Goal: Task Accomplishment & Management: Use online tool/utility

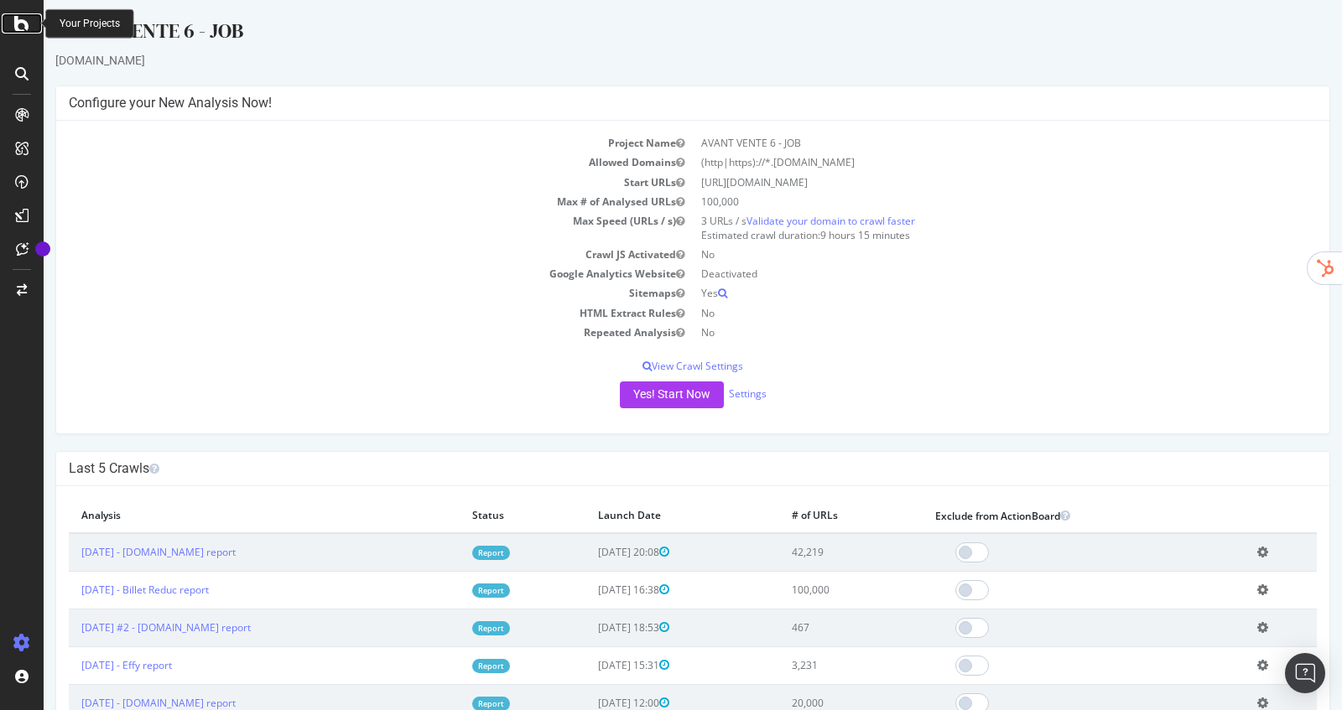
click at [13, 30] on div at bounding box center [22, 23] width 40 height 20
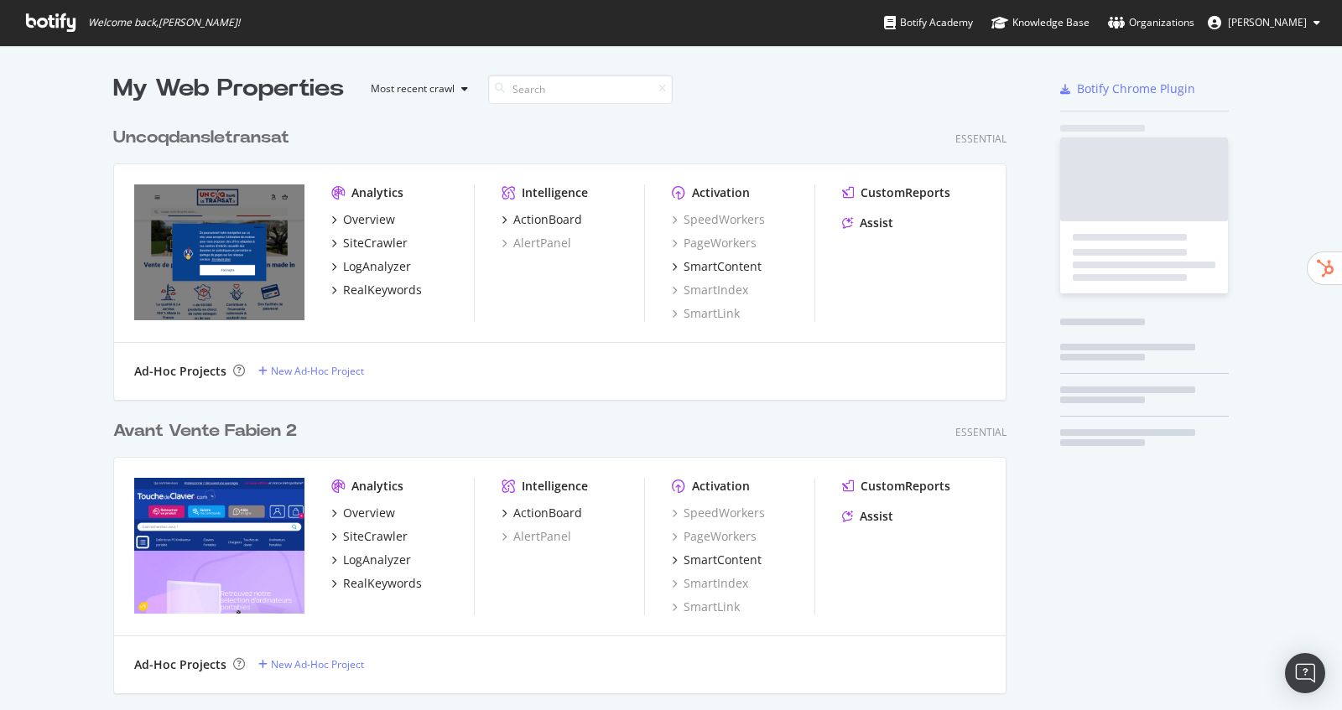
scroll to position [710, 1342]
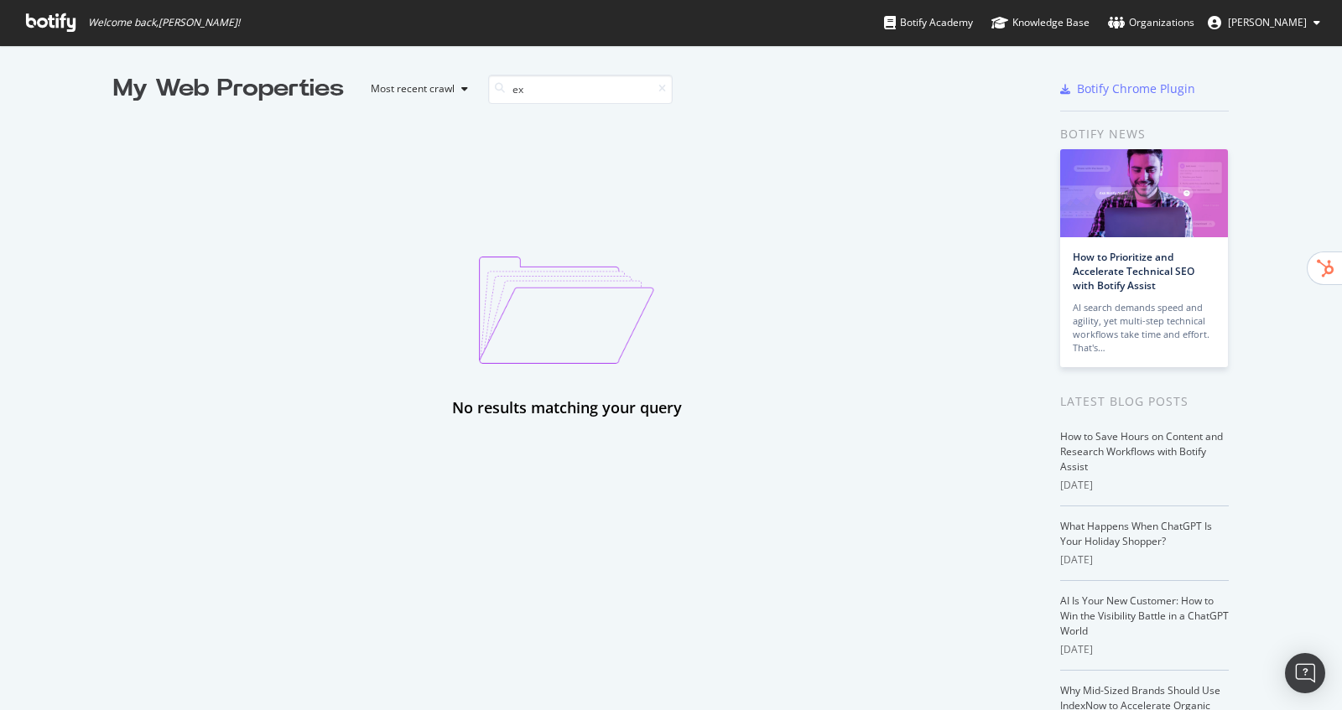
type input "e"
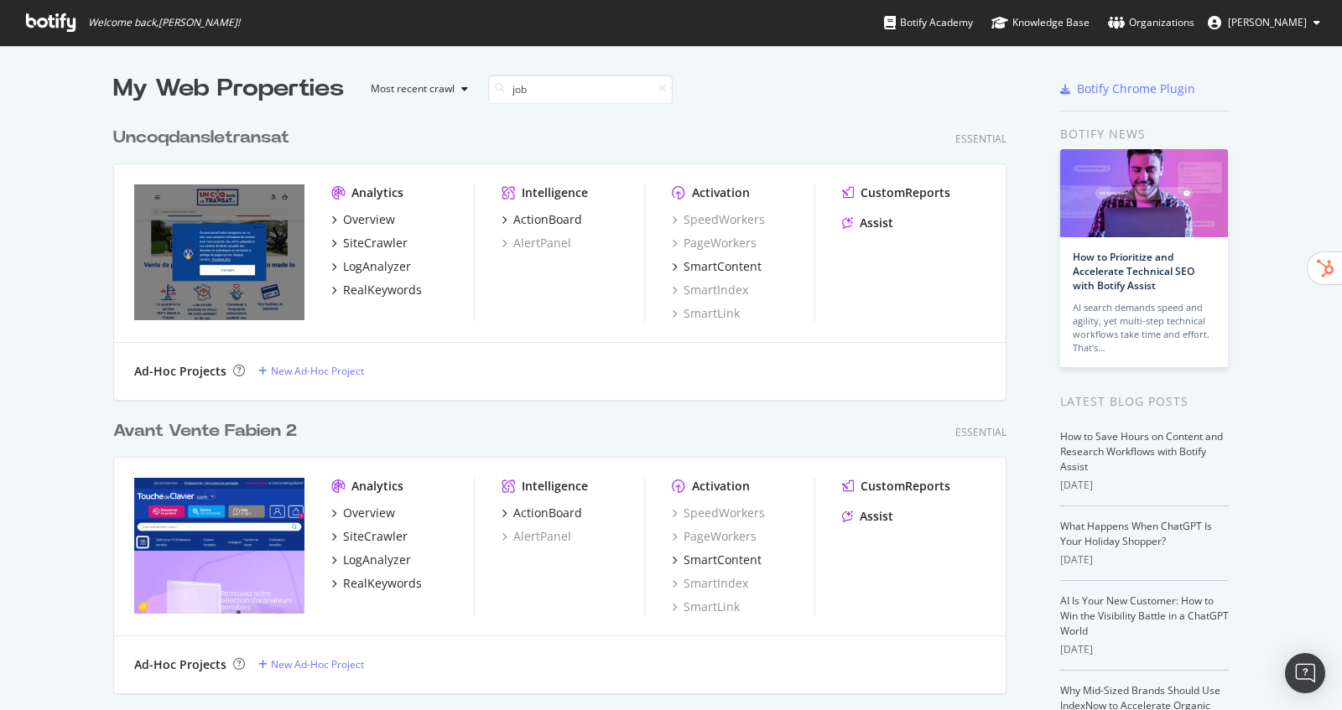
scroll to position [881, 906]
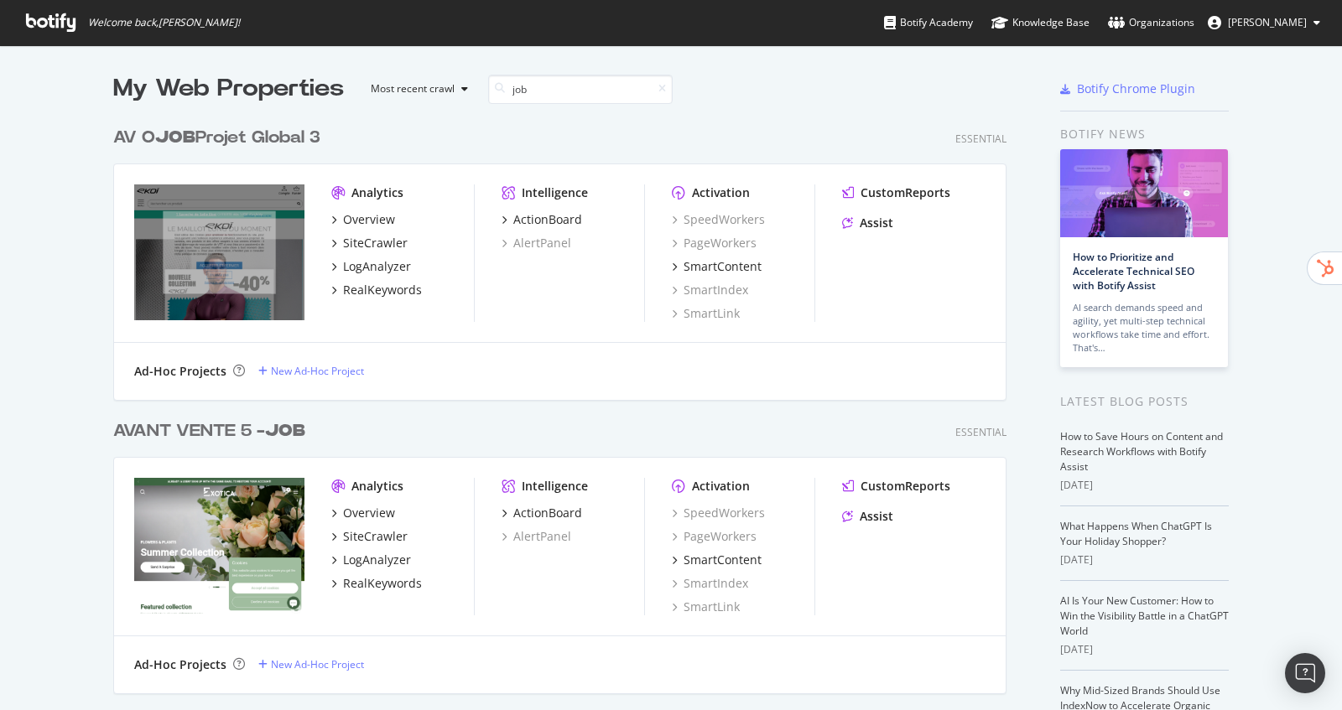
type input "job"
click at [256, 134] on div "AV O JOB Projet Global 3" at bounding box center [216, 138] width 207 height 24
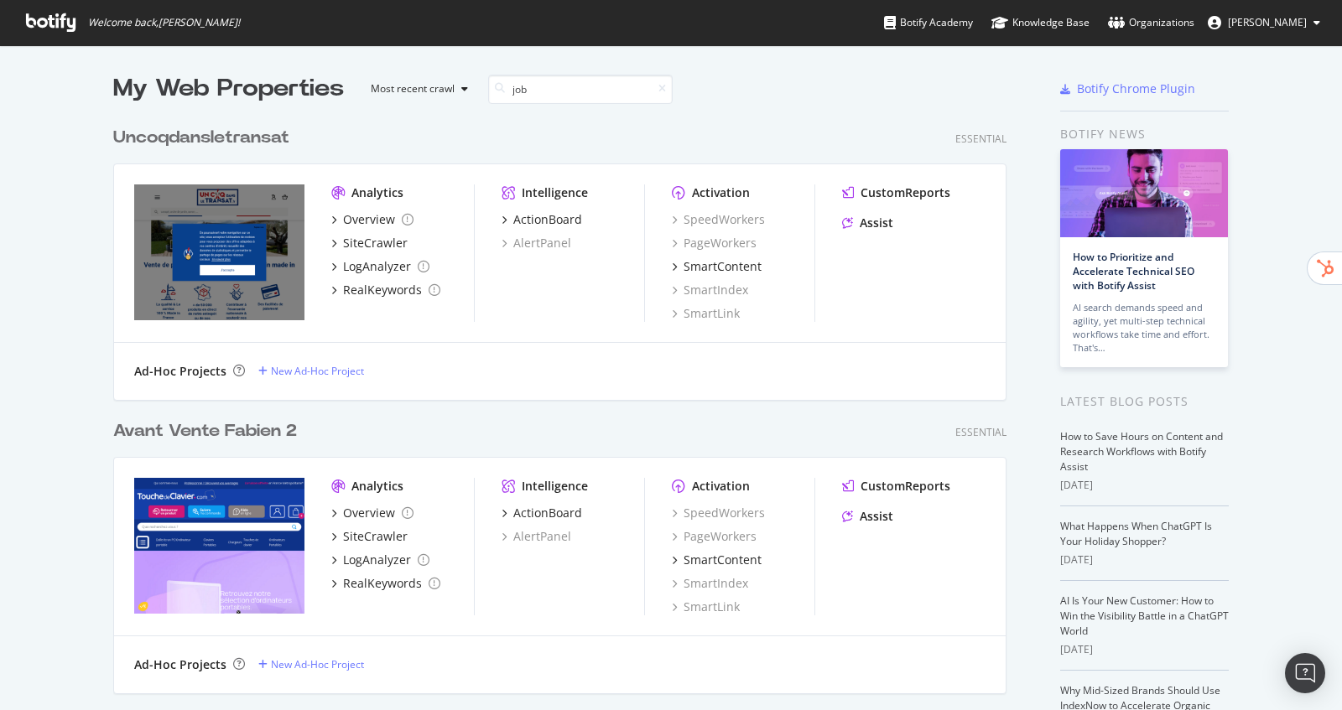
scroll to position [881, 906]
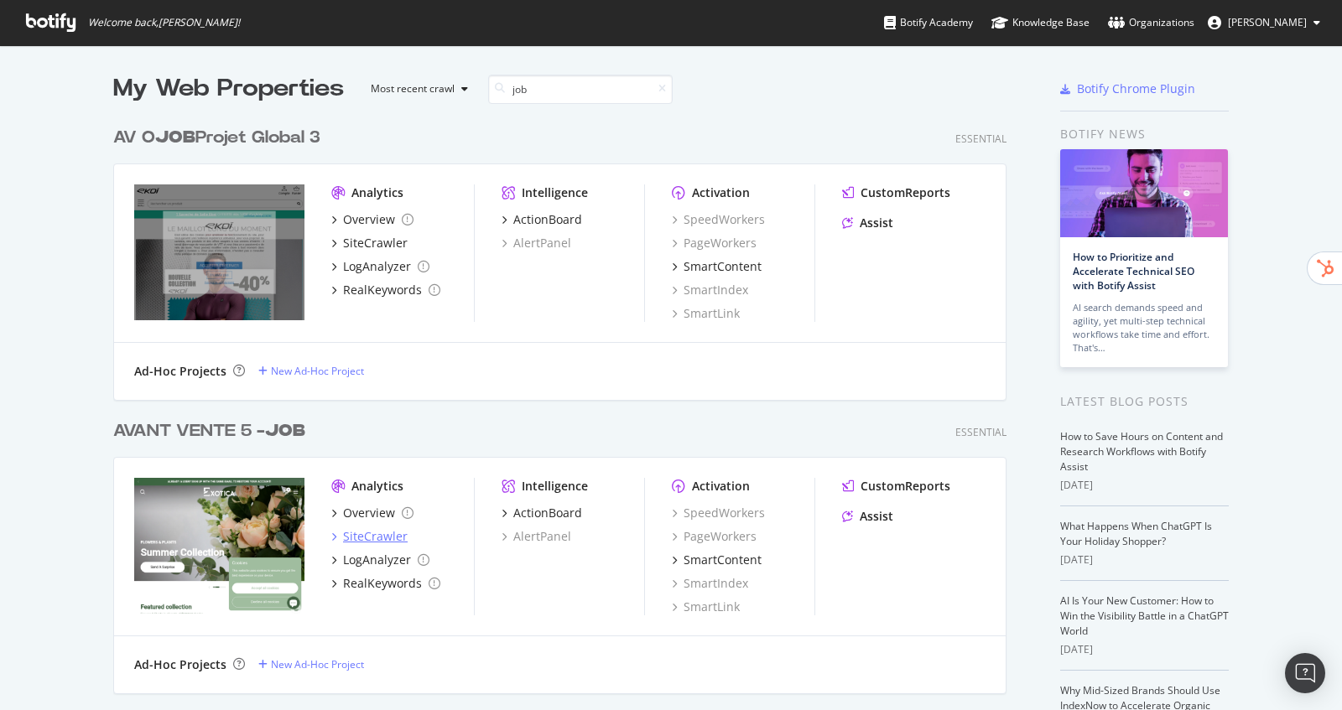
type input "job"
click at [369, 534] on div "SiteCrawler" at bounding box center [375, 536] width 65 height 17
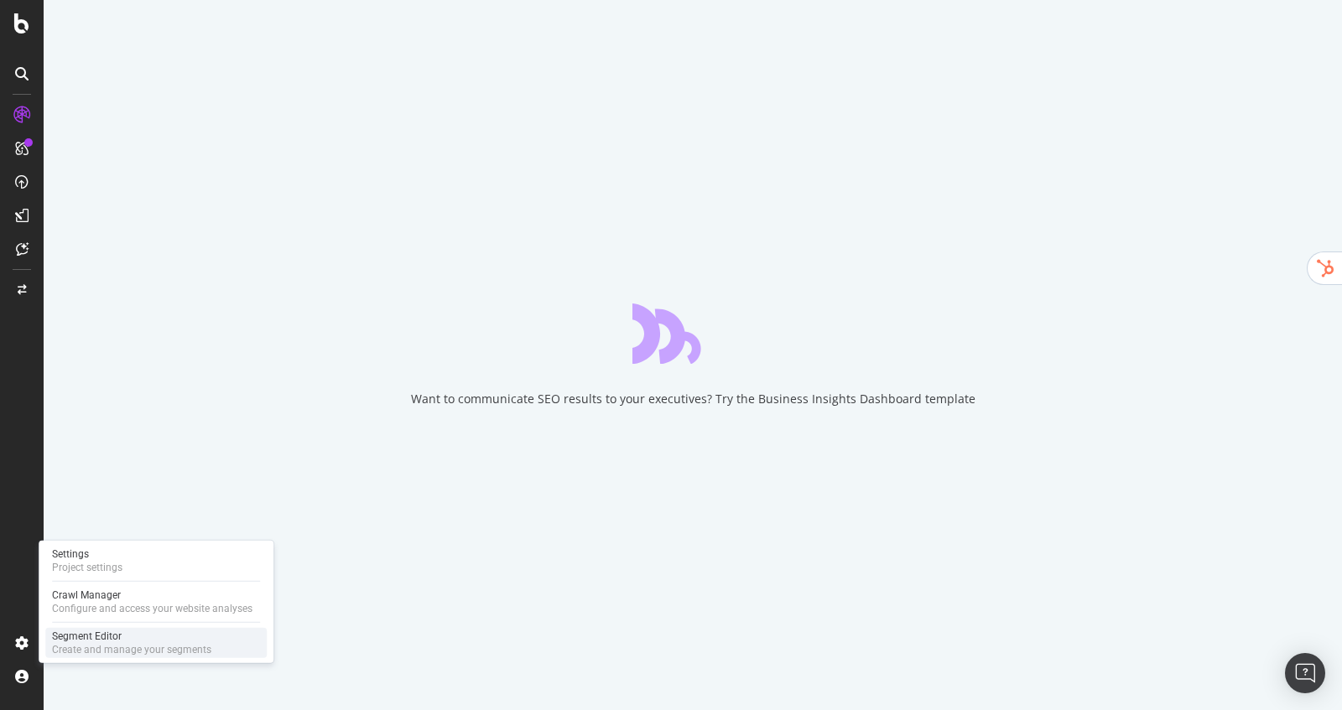
click at [101, 633] on div "Segment Editor" at bounding box center [131, 636] width 159 height 13
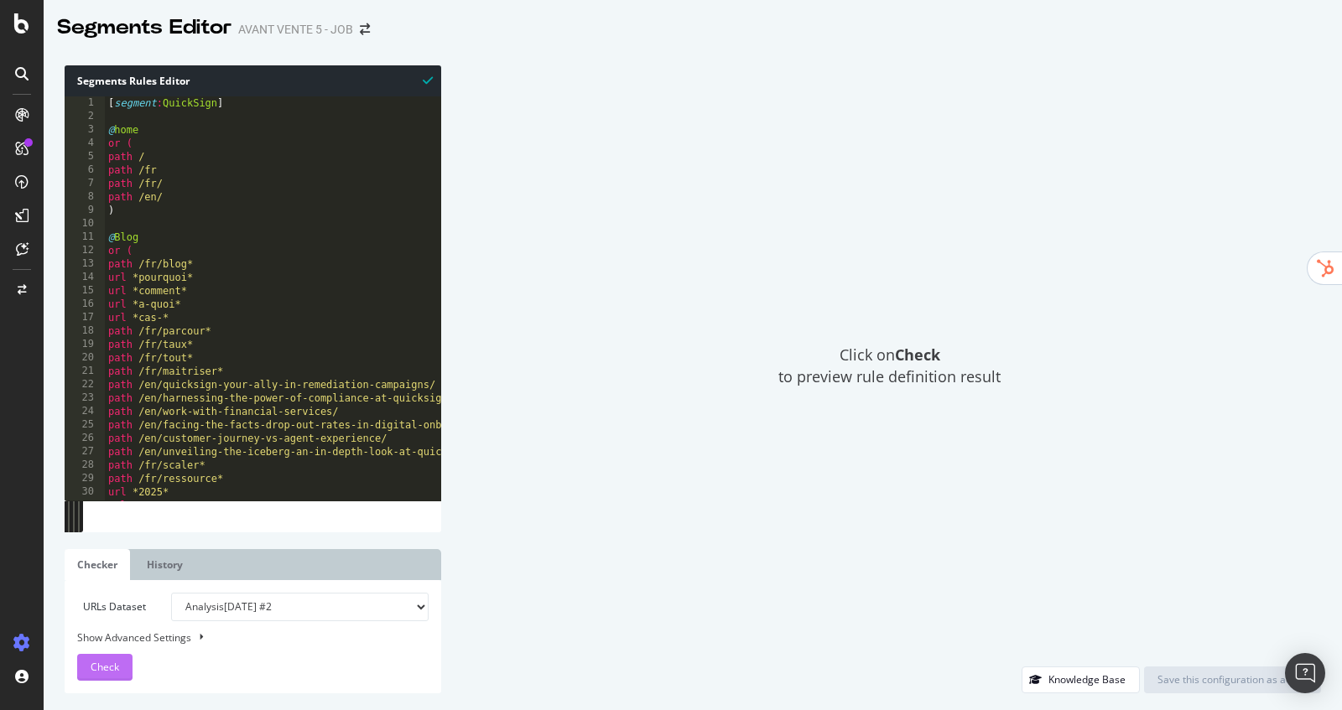
click at [93, 671] on span "Check" at bounding box center [105, 667] width 29 height 14
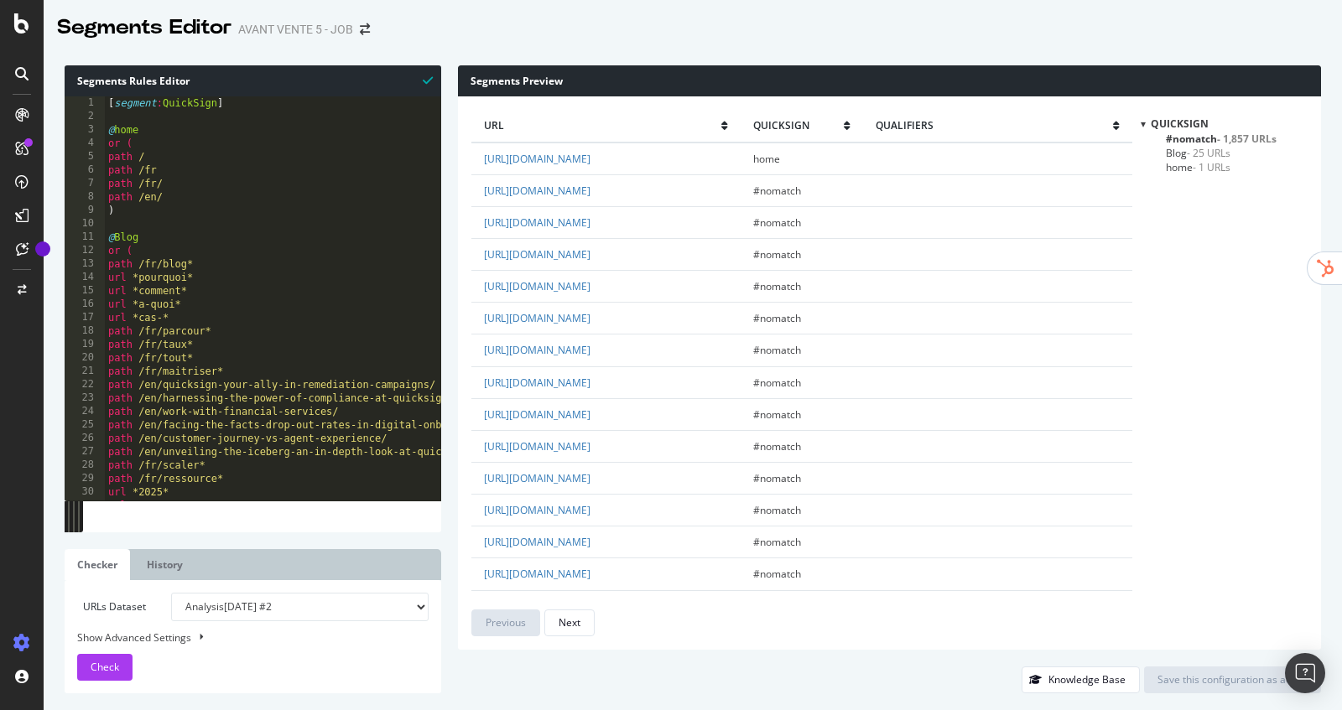
type textarea "path /en/"
click at [194, 200] on div "[ segment : QuickSign ] @ home or ( path / path /fr path /fr/ path /en/ ) @ Blo…" at bounding box center [350, 312] width 490 height 432
click at [1192, 168] on span "home - 1 URLs" at bounding box center [1198, 167] width 65 height 14
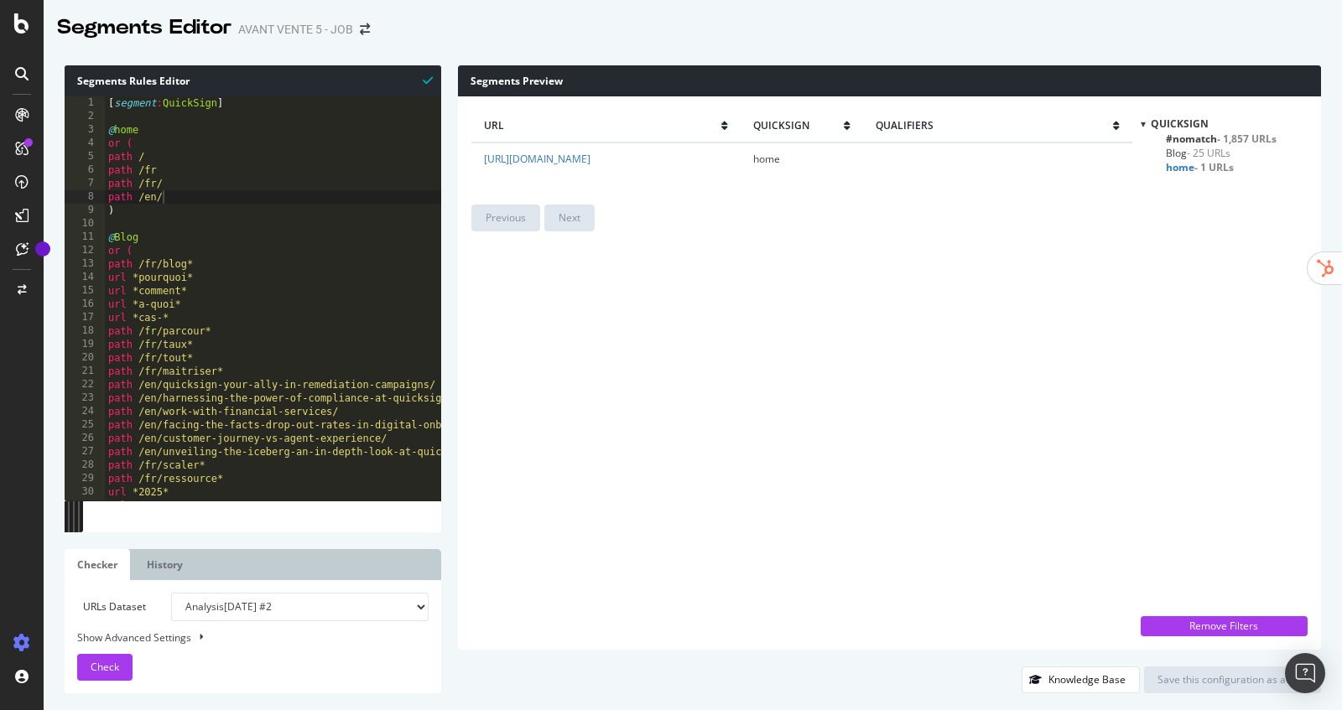
click at [1200, 159] on span "- 25 URLs" at bounding box center [1209, 153] width 44 height 14
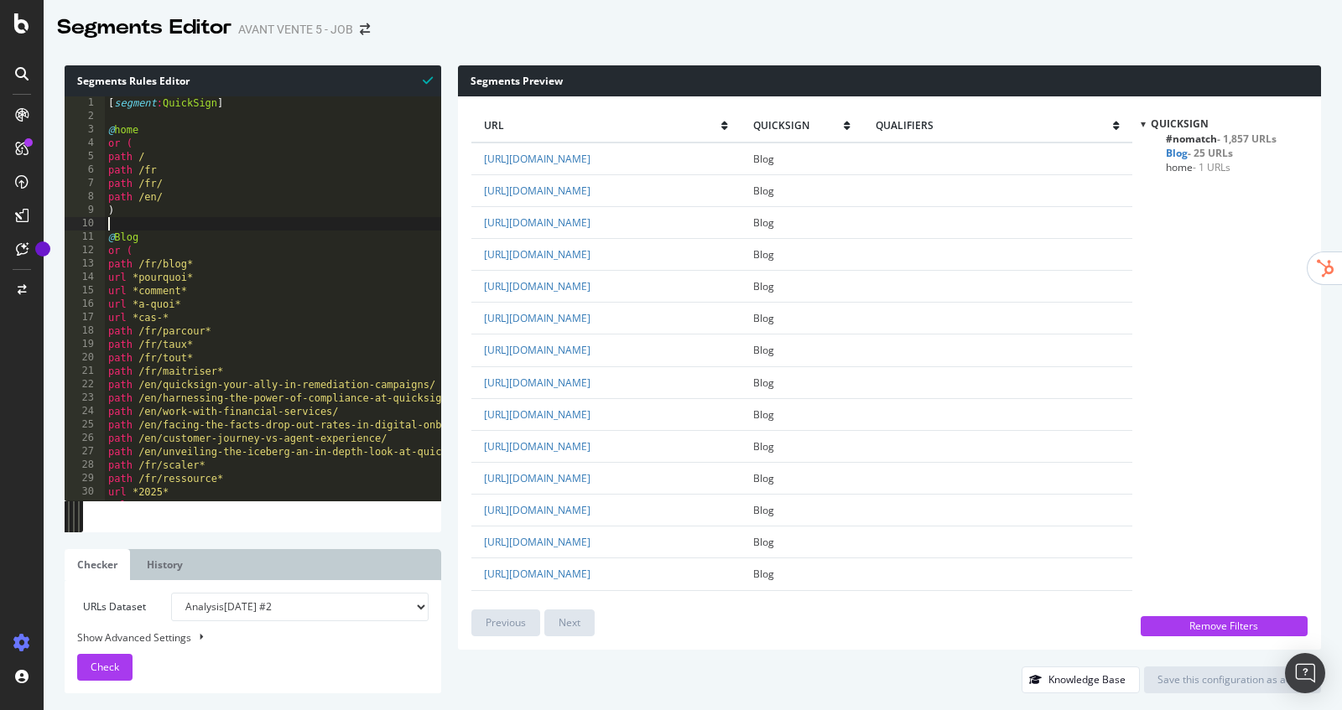
click at [170, 220] on div "[ segment : QuickSign ] @ home or ( path / path /fr path /fr/ path /en/ ) @ Blo…" at bounding box center [350, 312] width 490 height 432
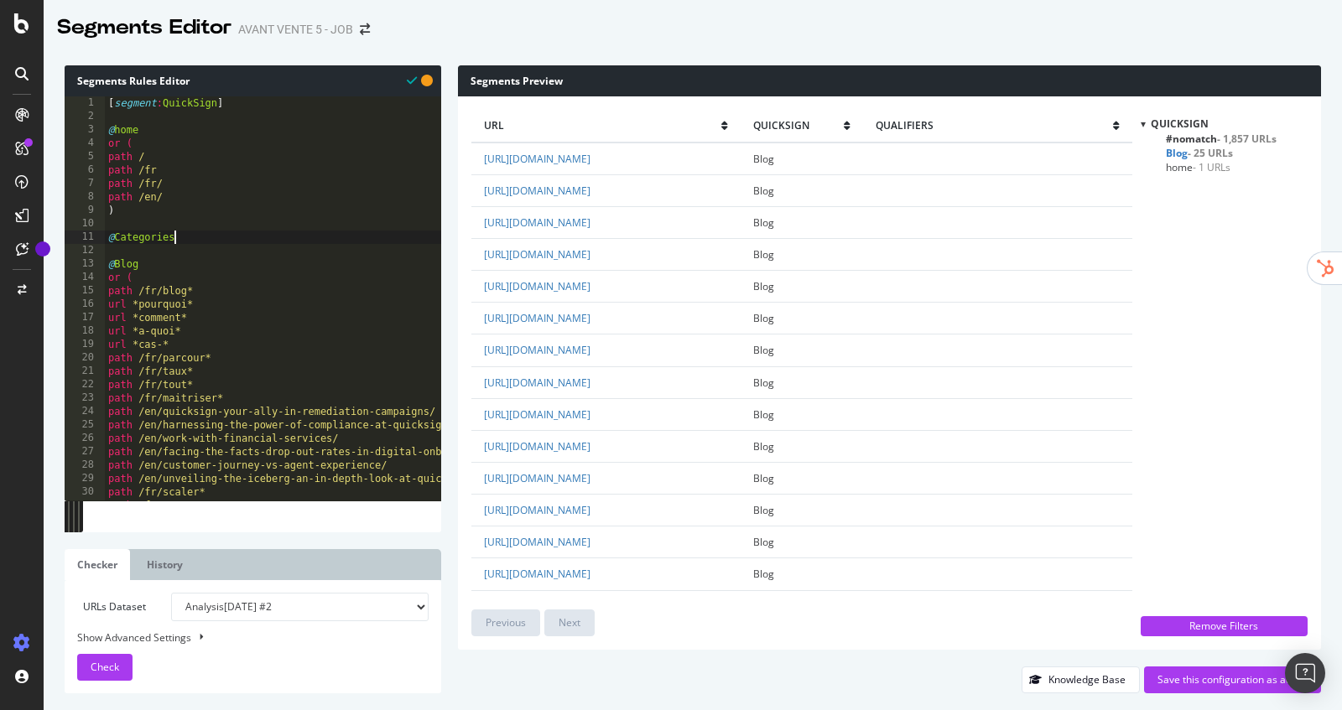
type textarea "@Categories"
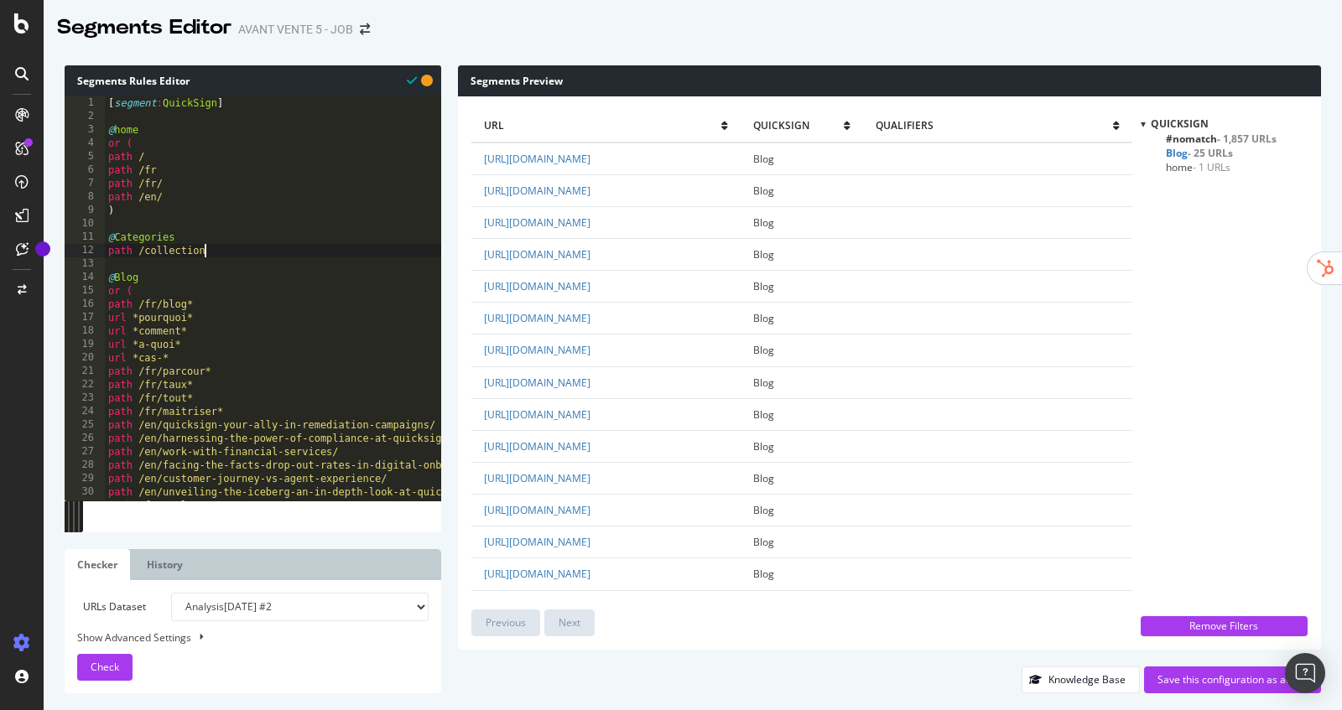
type textarea "path /collection*"
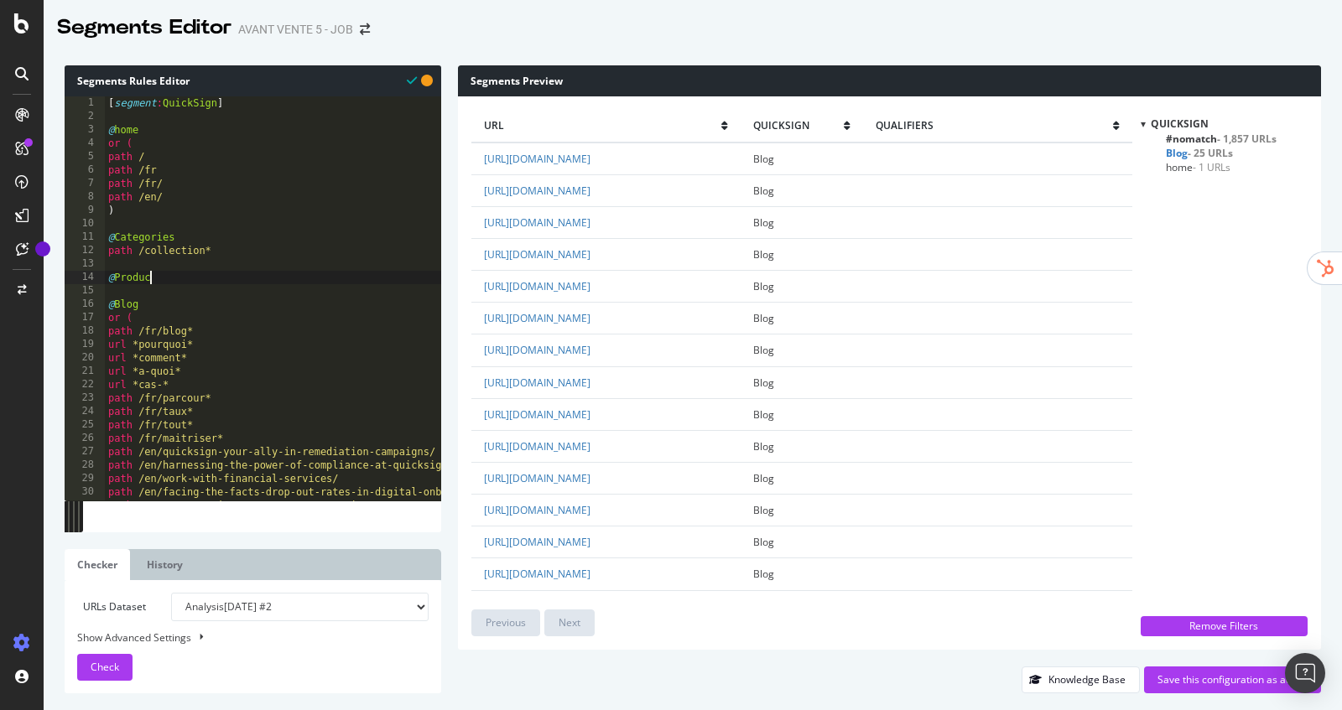
scroll to position [0, 3]
type textarea "@Products"
click at [1176, 138] on span "#nomatch - 1,857 URLs" at bounding box center [1221, 139] width 111 height 14
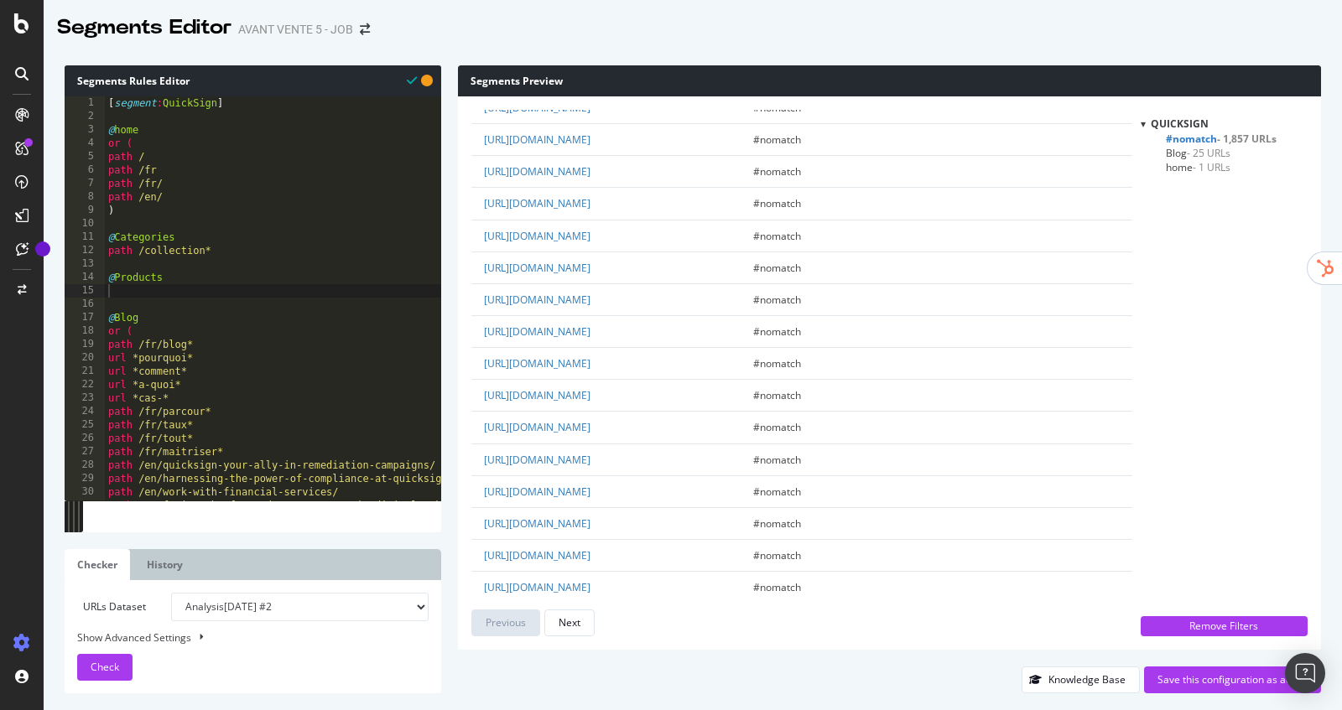
scroll to position [2758, 0]
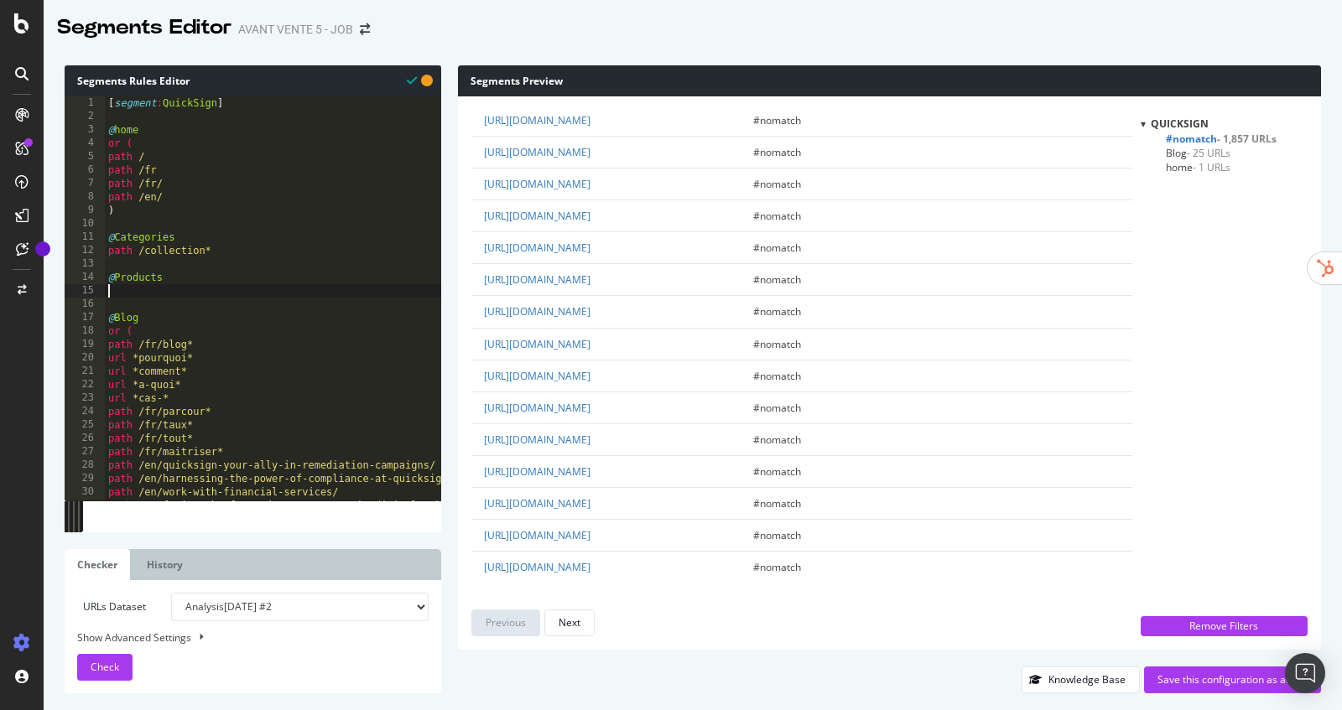
click at [185, 287] on div "[ segment : QuickSign ] @ home or ( path / path /fr path /fr/ path /en/ ) @ Cat…" at bounding box center [350, 312] width 490 height 432
type textarea "@"
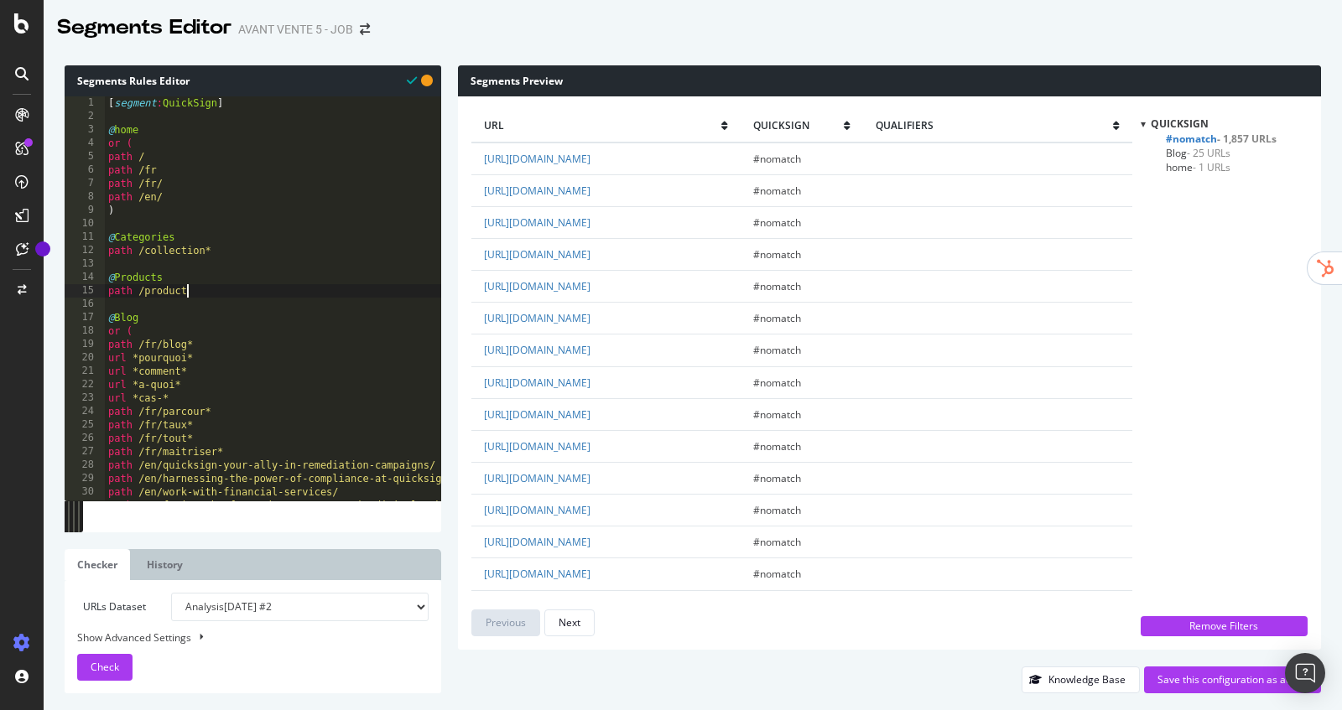
type textarea "path /products"
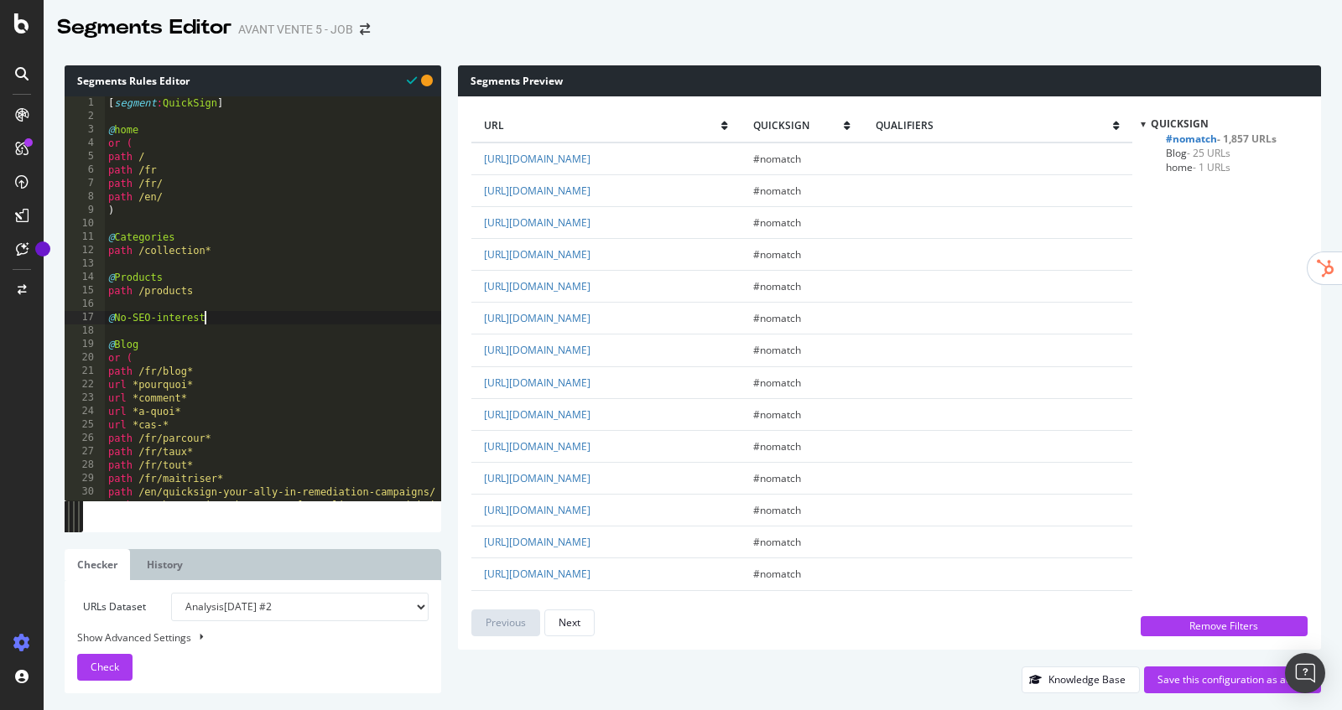
type textarea "@No-SEO-interests"
click at [207, 288] on div "[ segment : QuickSign ] @ home or ( path / path /fr path /fr/ path /en/ ) @ Cat…" at bounding box center [350, 312] width 490 height 432
click at [165, 372] on div "[ segment : QuickSign ] @ home or ( path / path /fr path /fr/ path /en/ ) @ Cat…" at bounding box center [350, 312] width 490 height 432
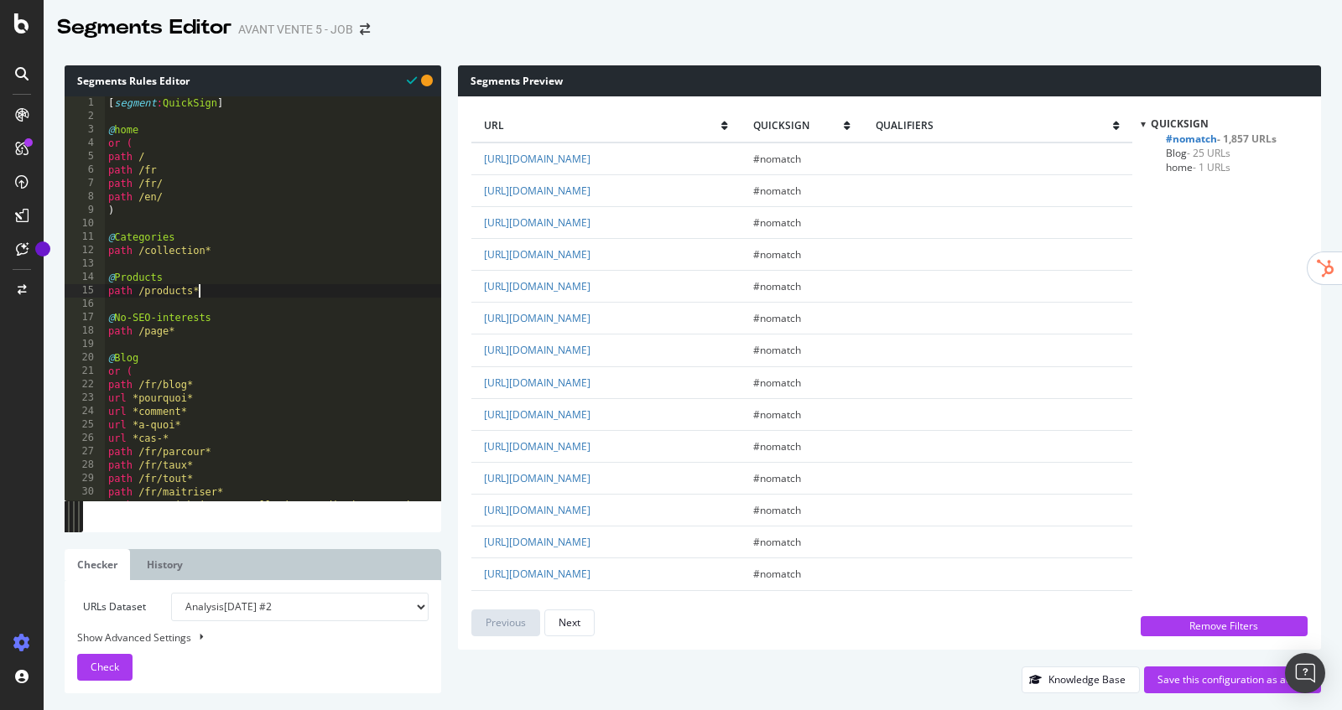
type textarea "or ("
type textarea "path /blog*"
click at [101, 667] on span "Check" at bounding box center [105, 667] width 29 height 14
click at [591, 247] on link "[URL][DOMAIN_NAME]" at bounding box center [537, 254] width 107 height 14
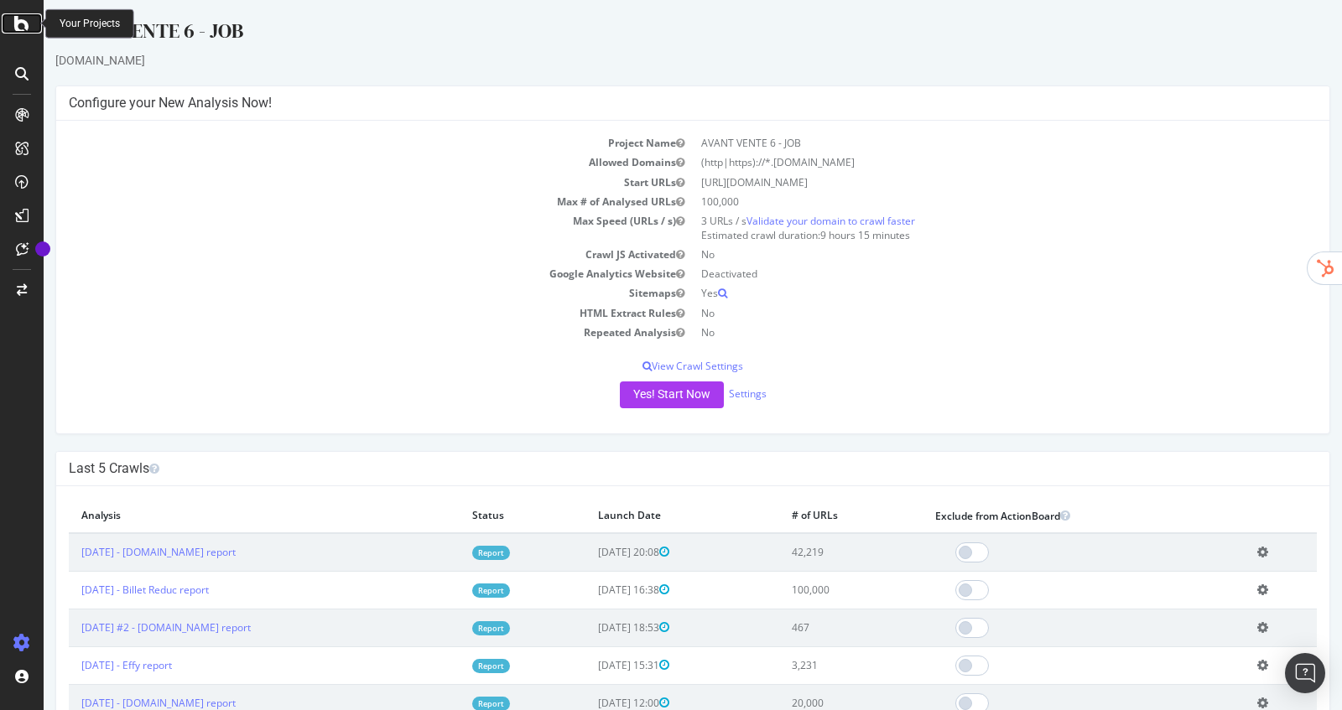
click at [16, 14] on icon at bounding box center [21, 23] width 15 height 20
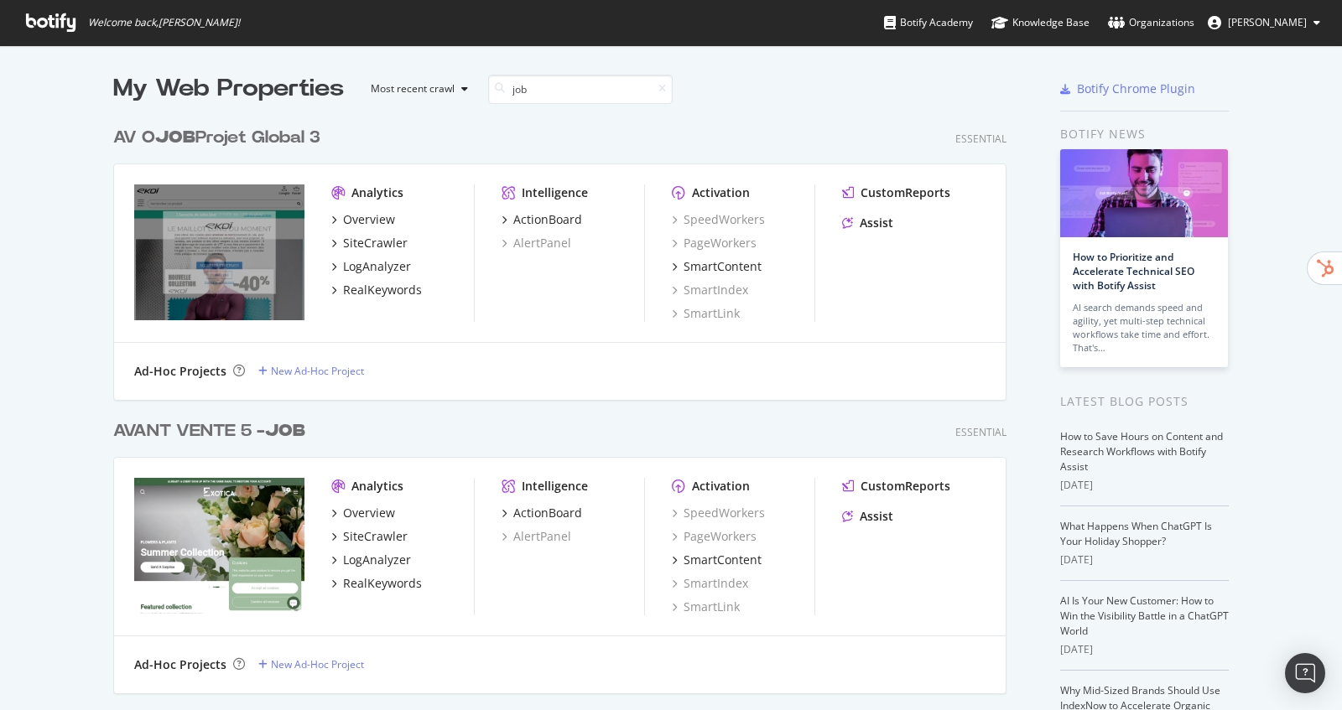
scroll to position [881, 906]
type input "job"
click at [362, 536] on div "SiteCrawler" at bounding box center [375, 536] width 65 height 17
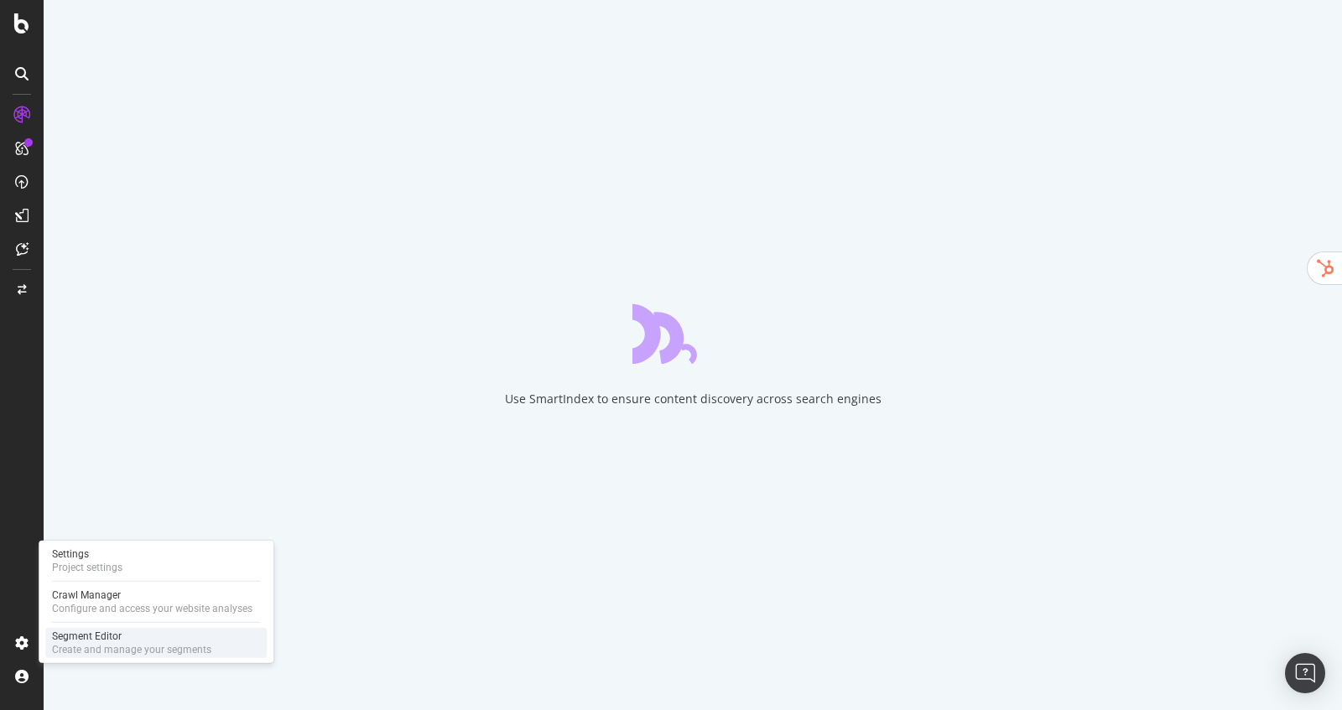
click at [97, 629] on div "Segment Editor Create and manage your segments" at bounding box center [155, 643] width 221 height 30
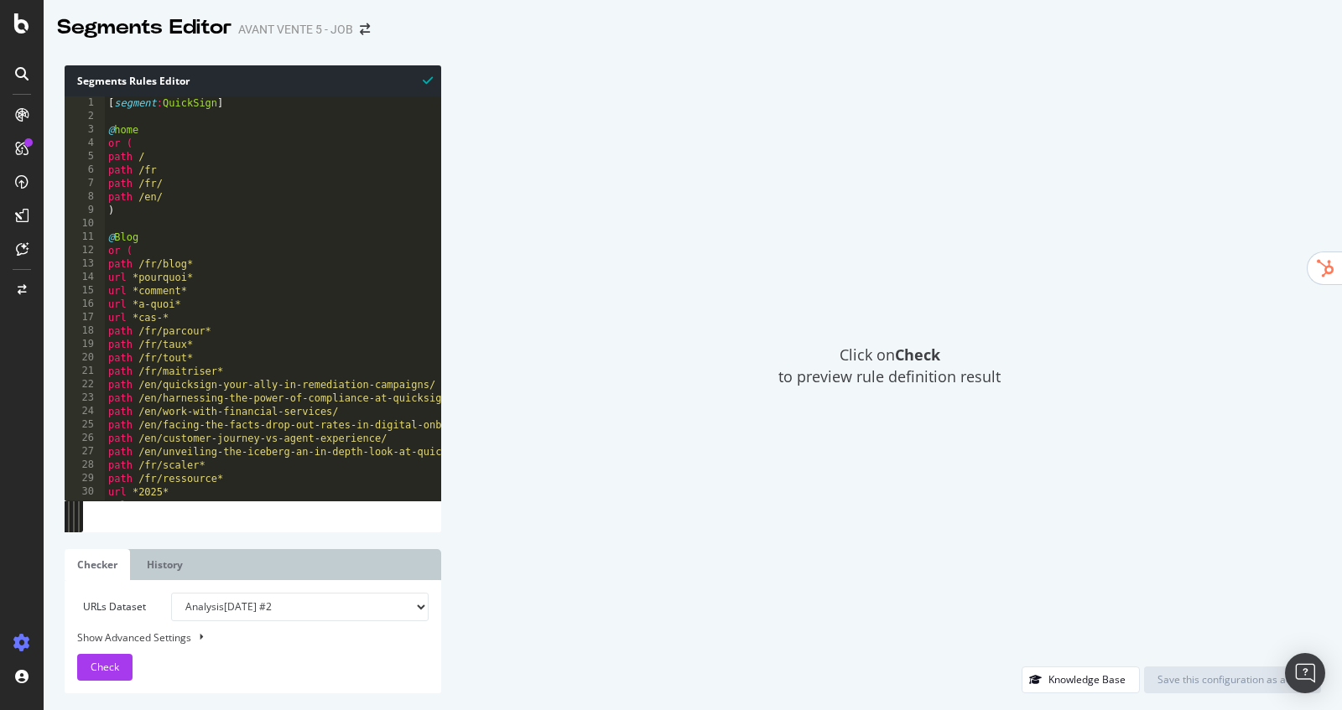
type textarea "path /en/"
click at [200, 199] on div "[ segment : QuickSign ] @ home or ( path / path /fr path /fr/ path /en/ ) @ Blo…" at bounding box center [350, 312] width 490 height 432
click at [147, 219] on div "[ segment : QuickSign ] @ home or ( path / path /fr path /fr/ path /en/ ) @ Blo…" at bounding box center [350, 312] width 490 height 432
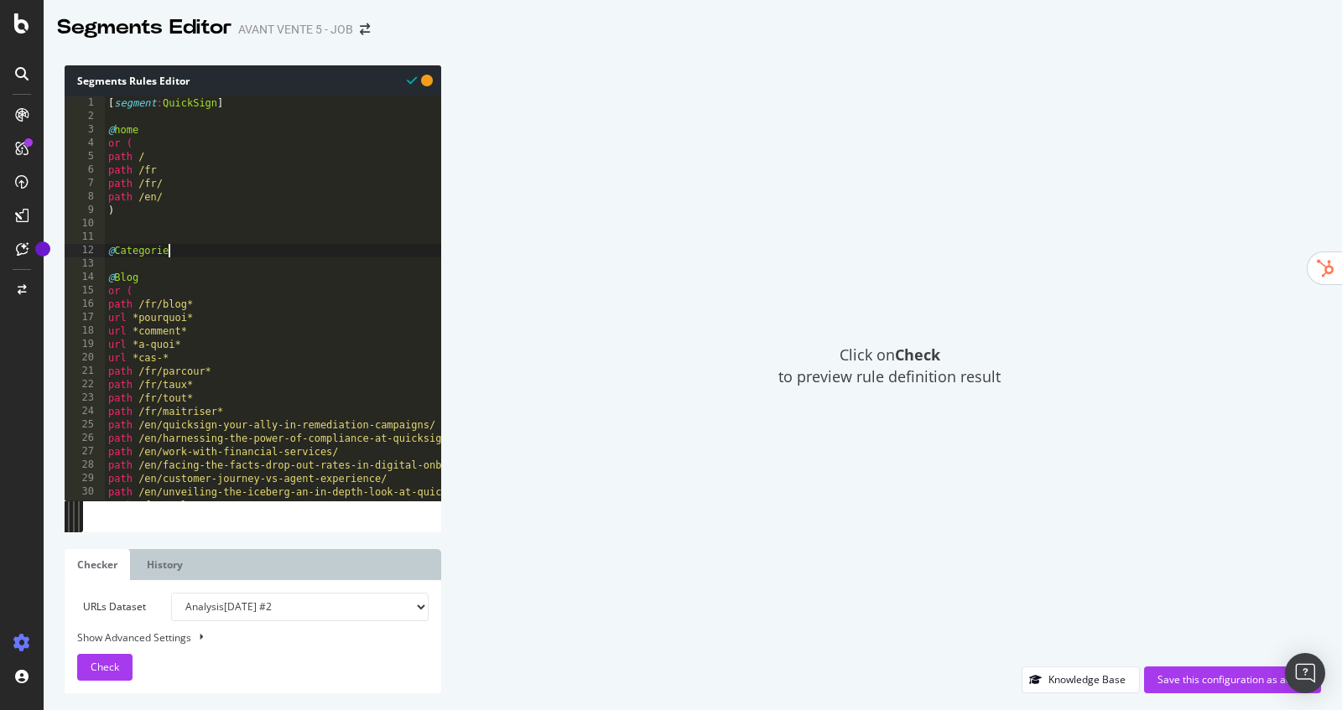
type textarea "@Categories"
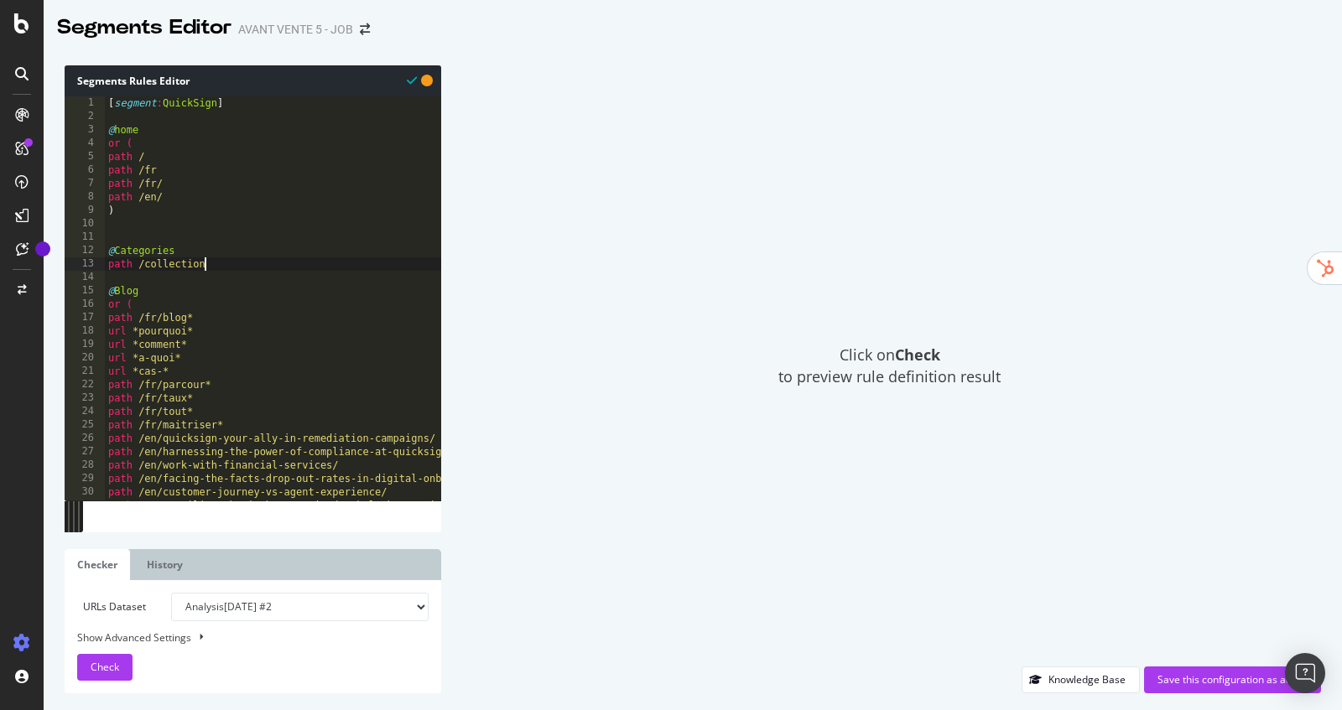
type textarea "path /collection*"
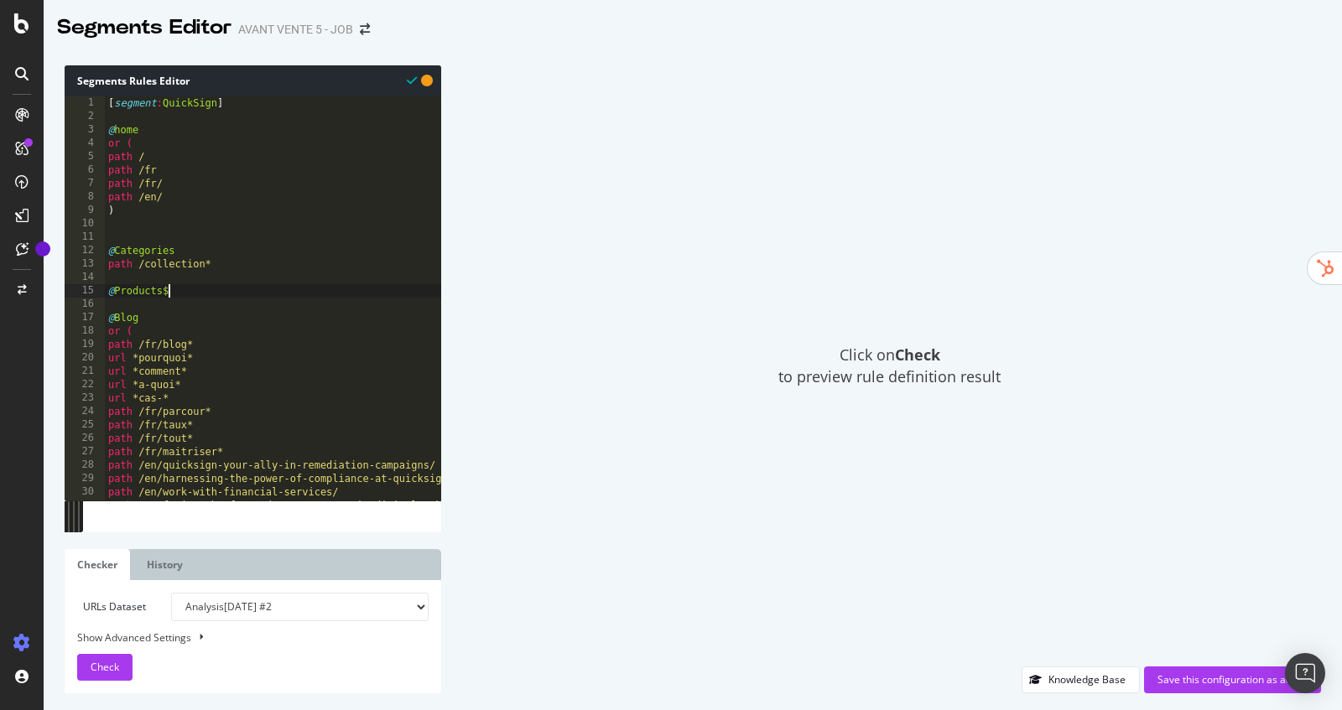
type textarea "@Products"
type textarea "path /products*"
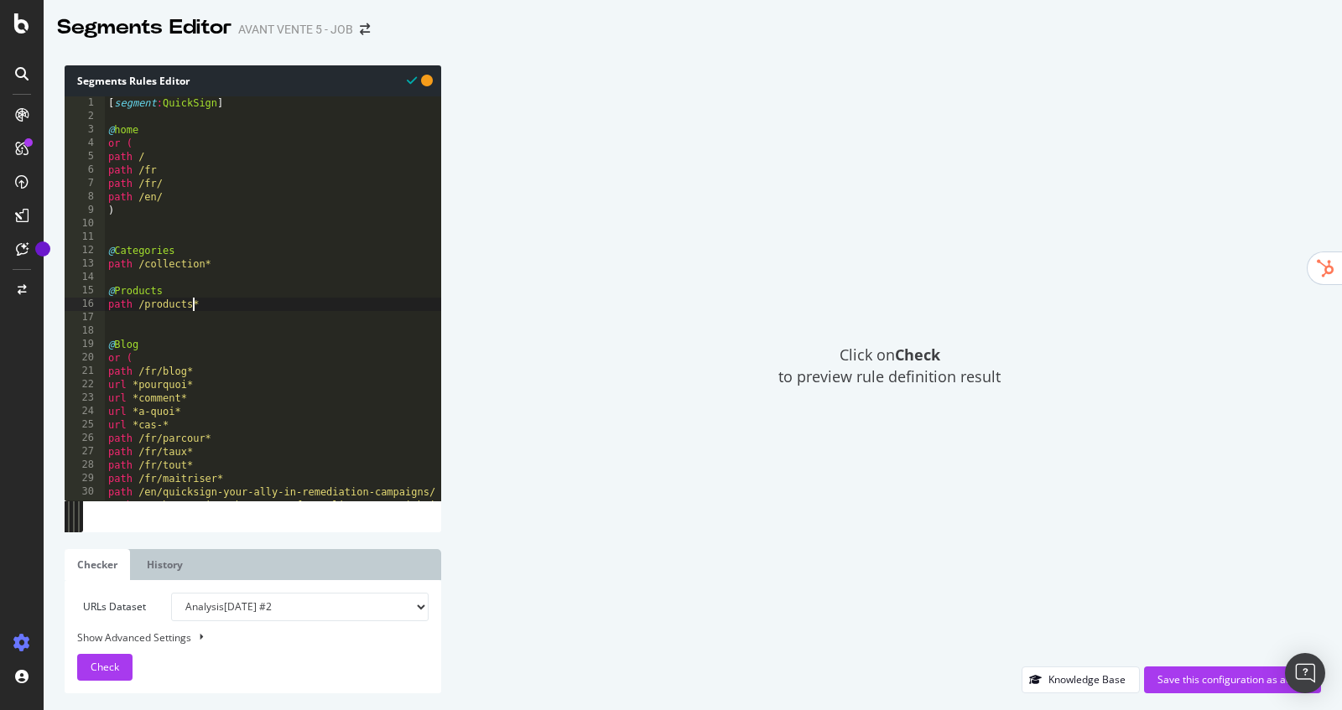
type textarea "path /product*"
type textarea "@No-SEO-interest"
type textarea "path /page*"
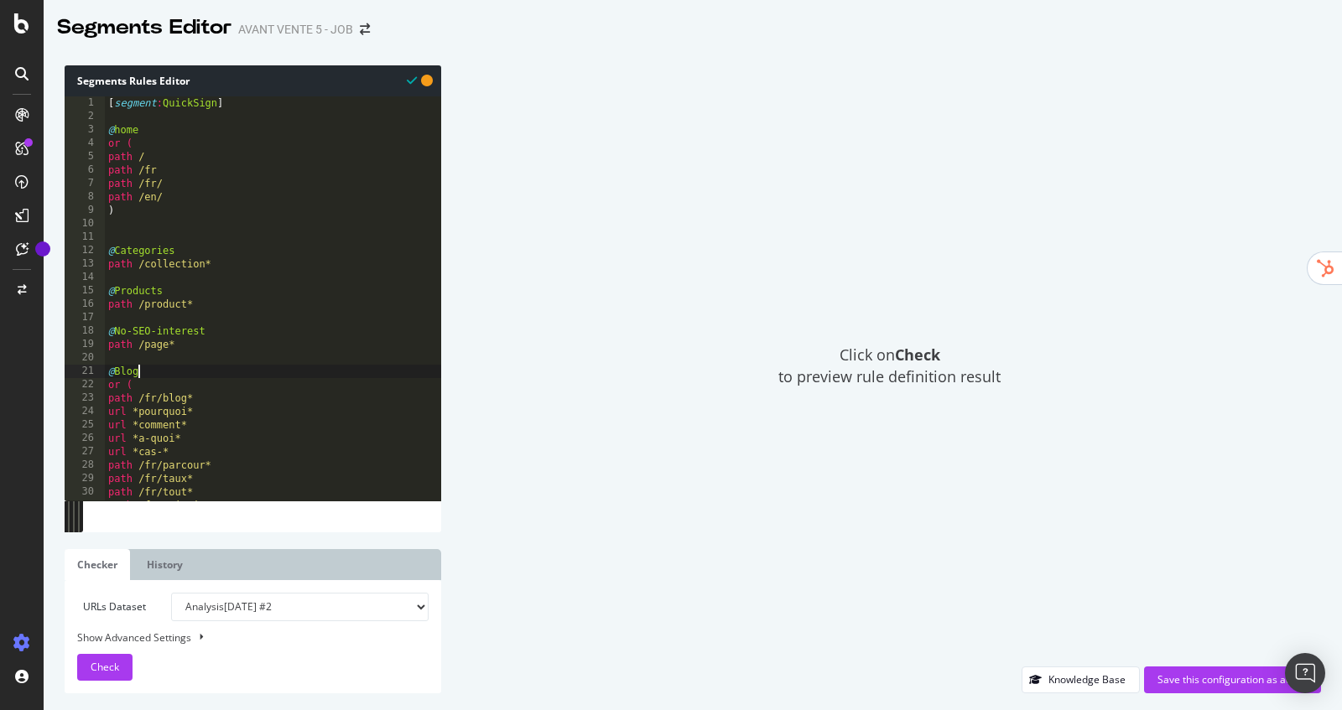
type textarea "or ("
click at [101, 655] on div "Check" at bounding box center [105, 667] width 29 height 25
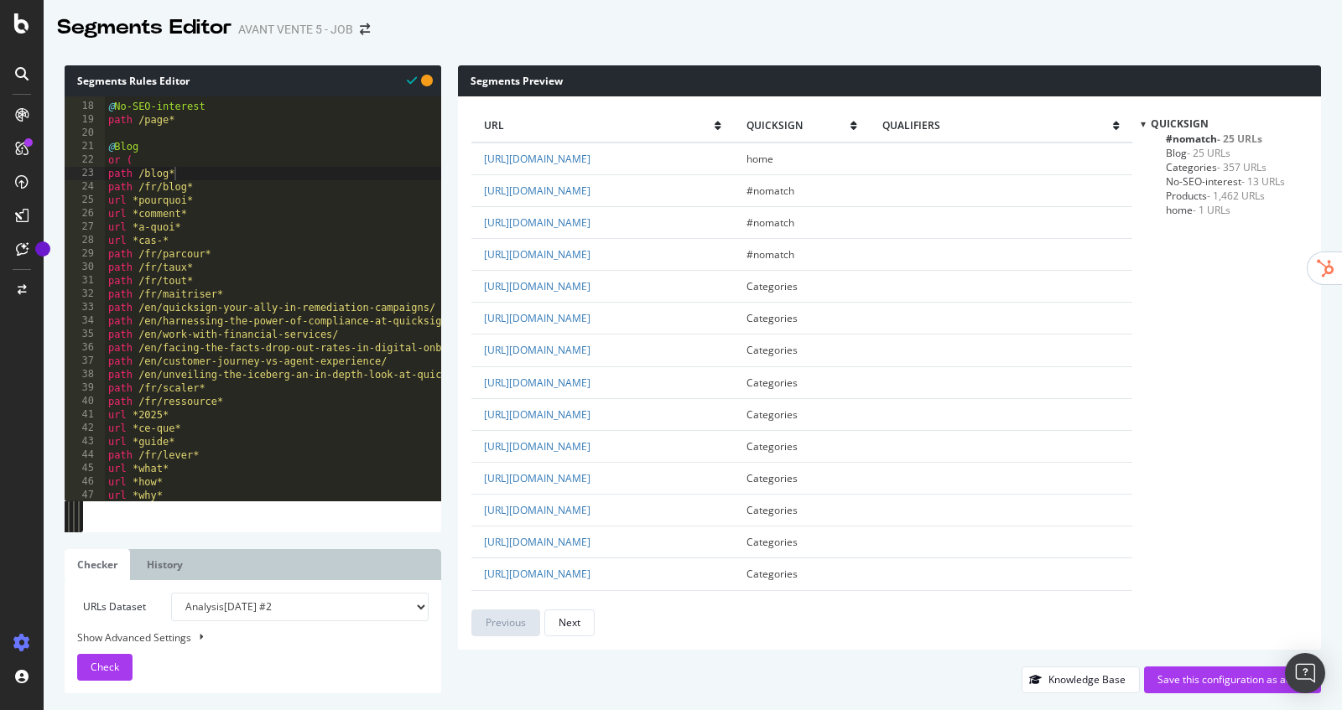
scroll to position [176, 0]
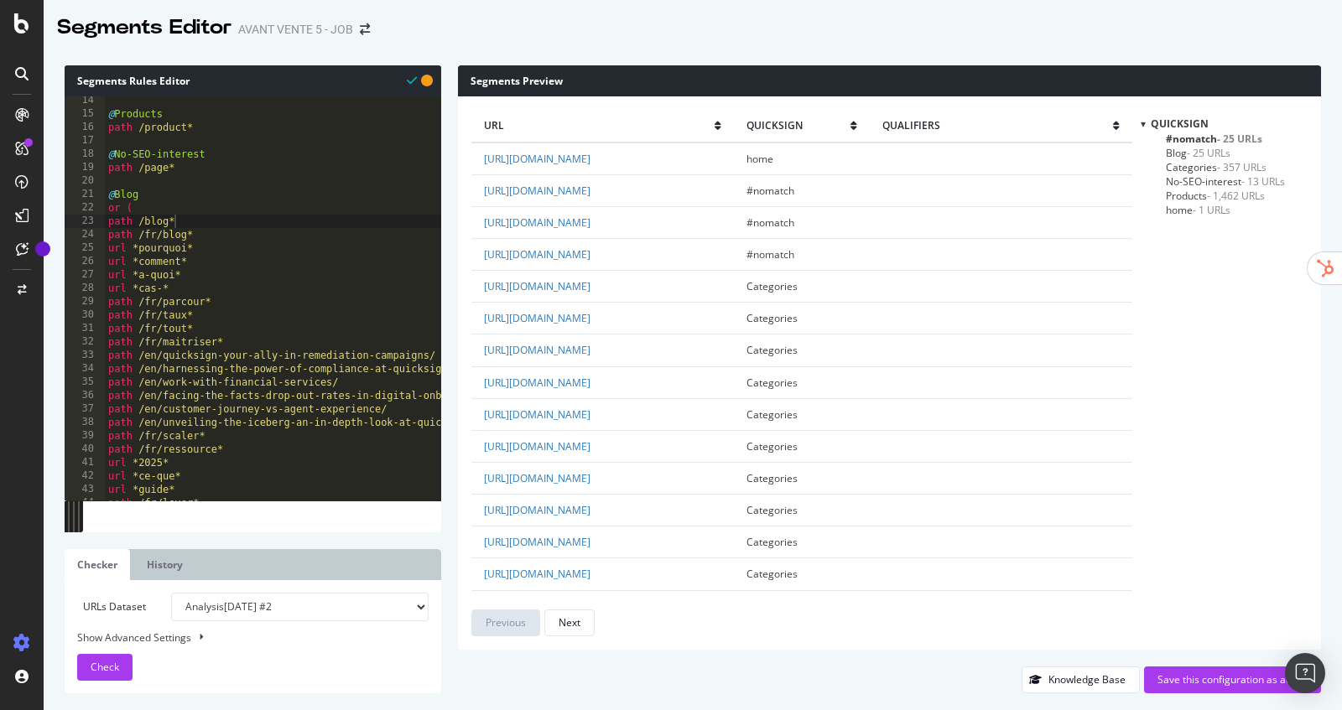
type textarea "@No-SEO-interest"
click at [216, 159] on div "@ Products path /product* @ No-SEO-interest path /page* @ Blog or ( path /blog*…" at bounding box center [350, 310] width 490 height 432
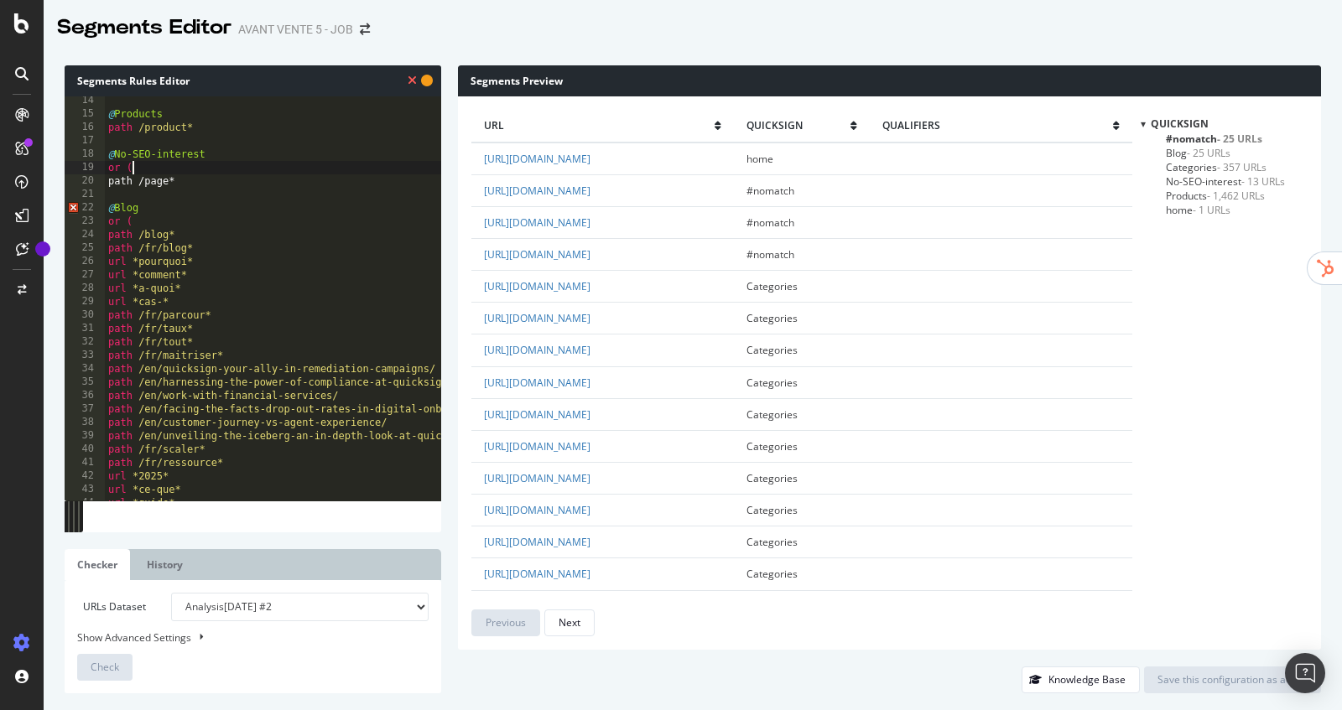
scroll to position [0, 1]
type textarea "path /page*"
type textarea ")"
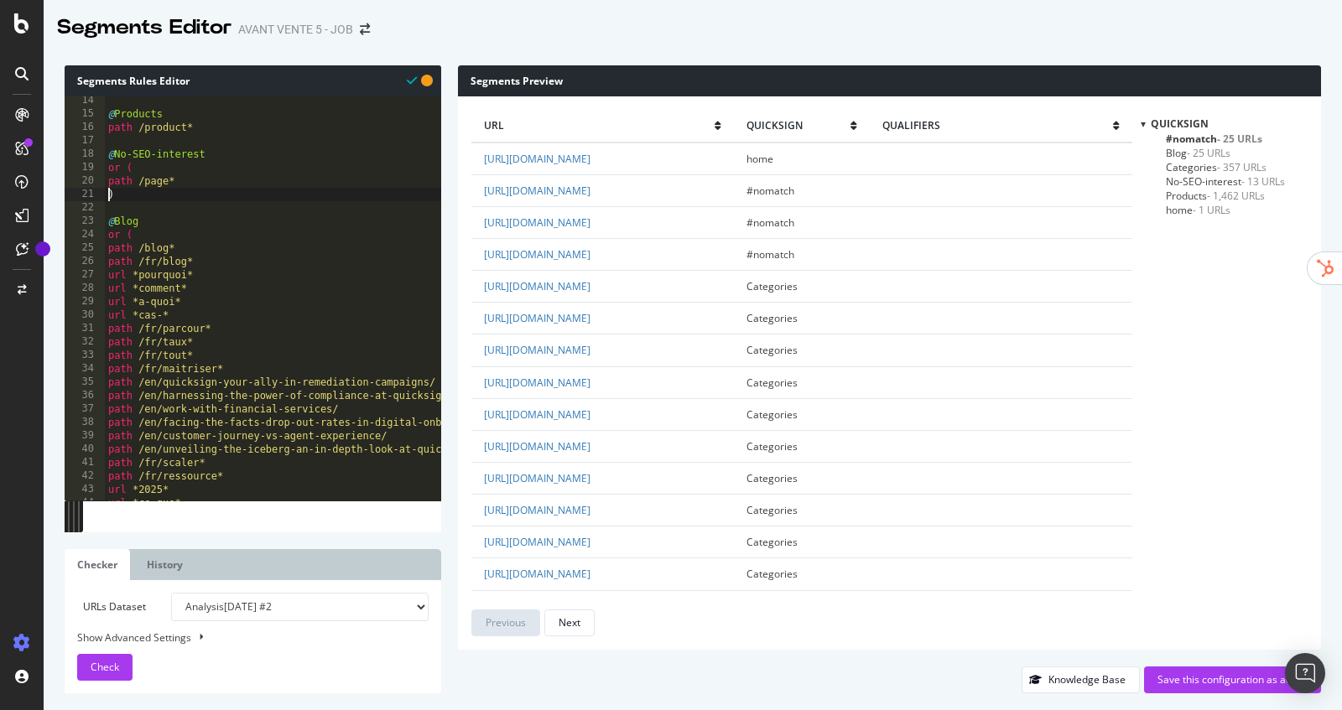
type textarea ")"
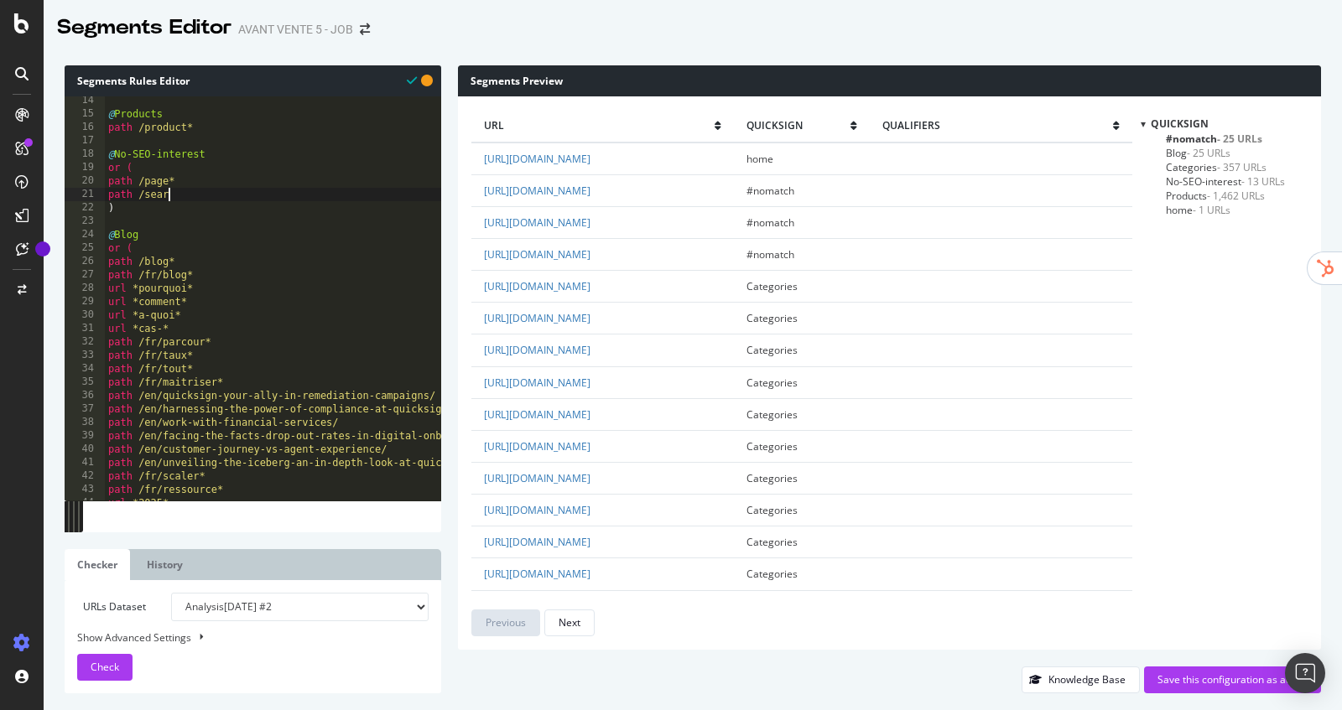
scroll to position [0, 5]
type textarea "path /search*"
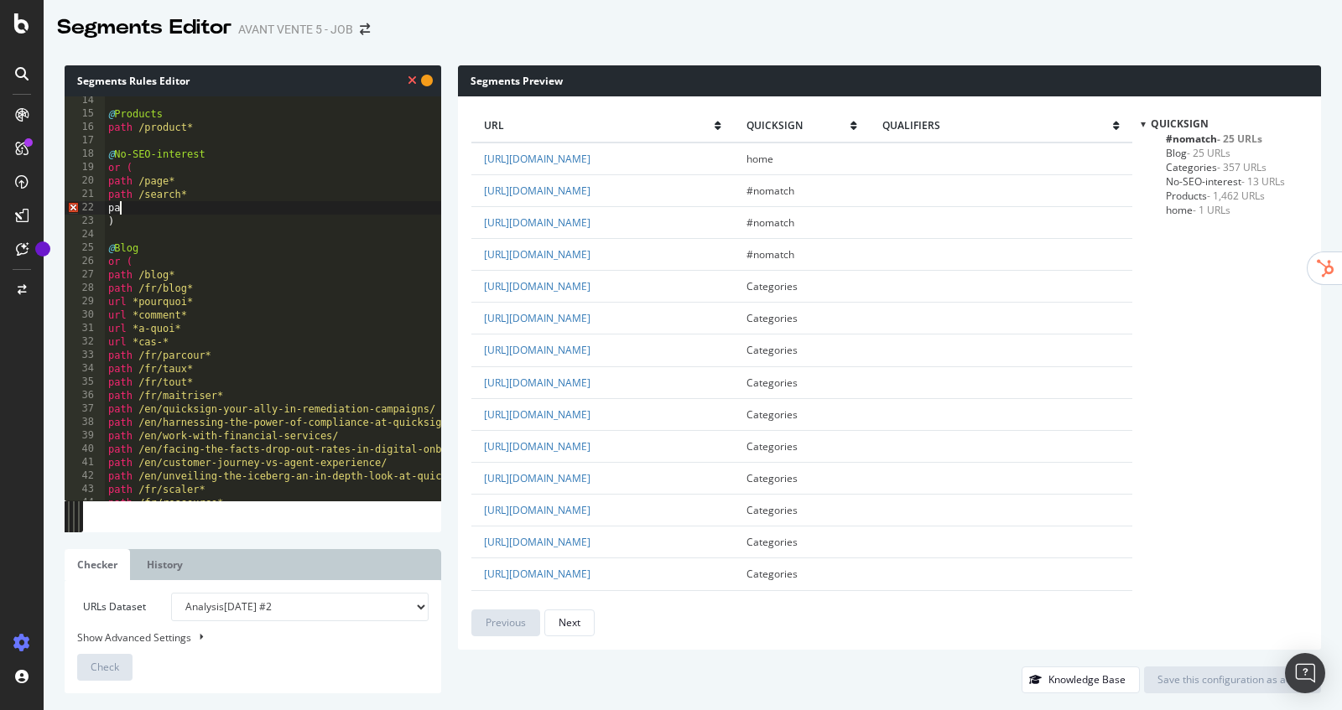
scroll to position [0, 0]
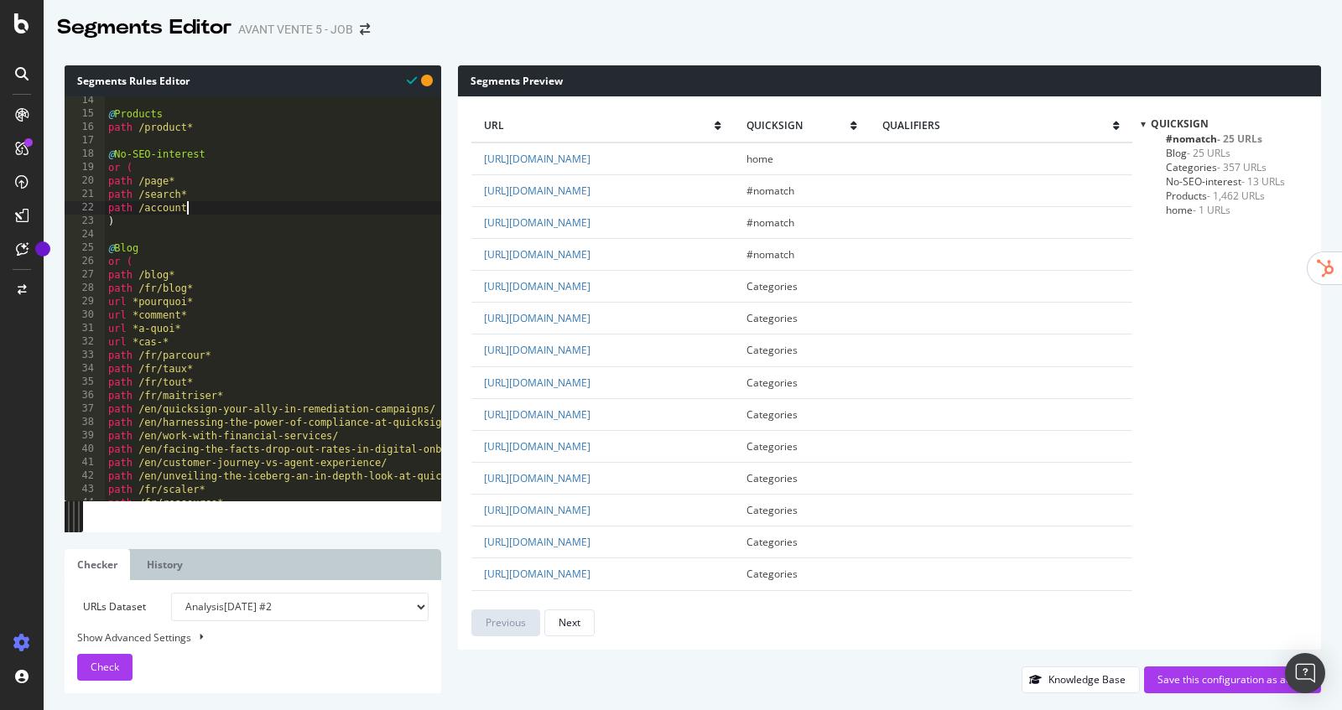
type textarea "path /account*"
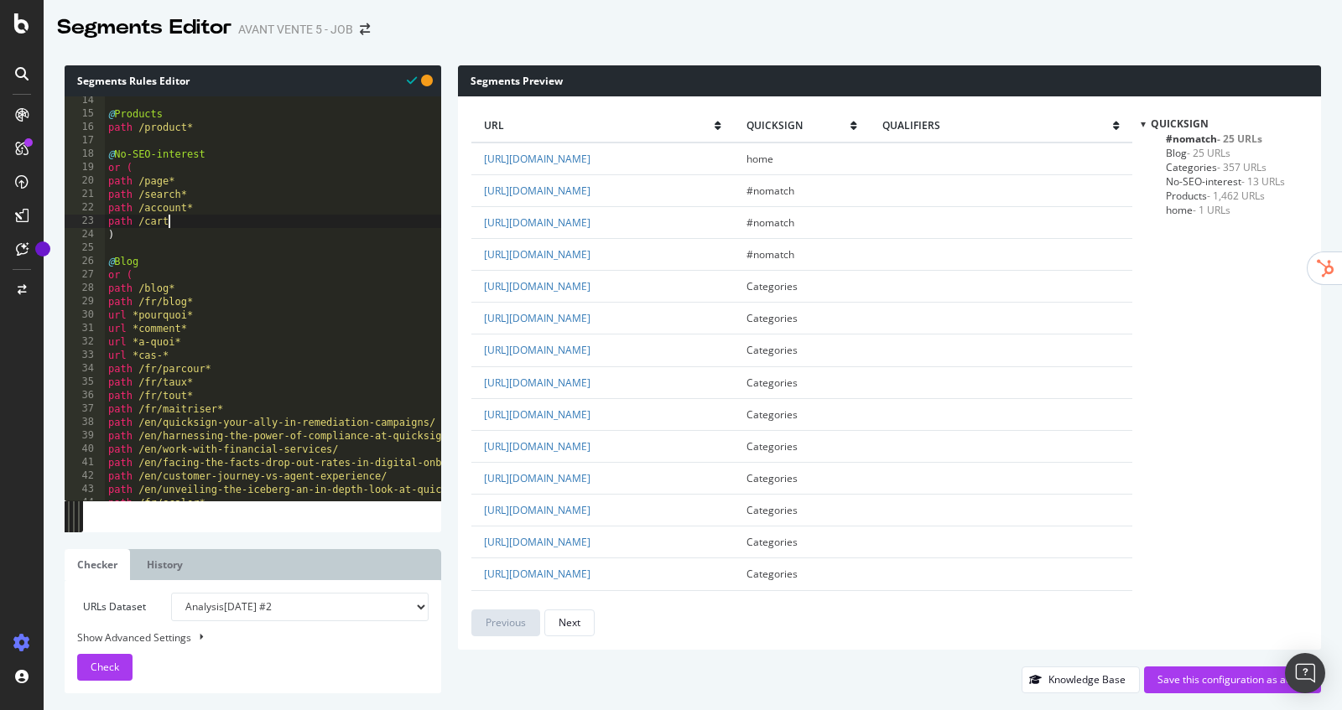
type textarea "path /cart*"
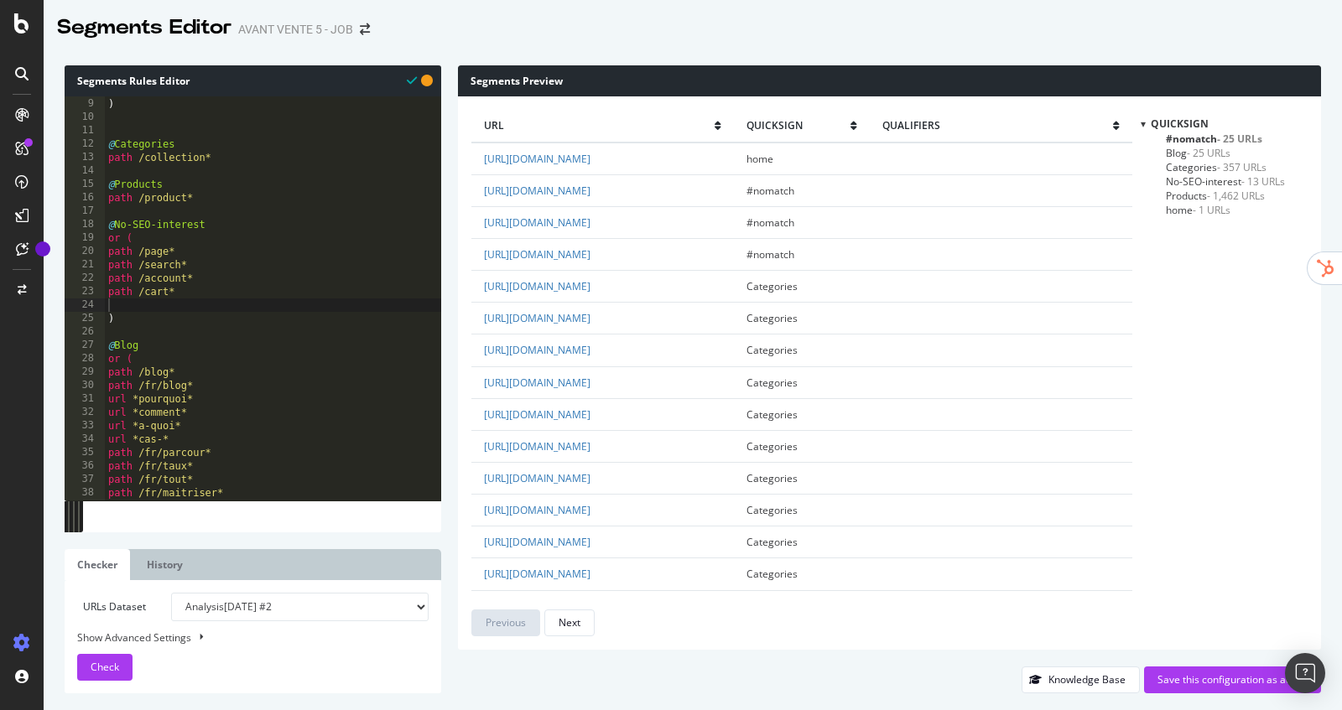
click at [1215, 133] on span "#nomatch - 25 URLs" at bounding box center [1214, 139] width 96 height 14
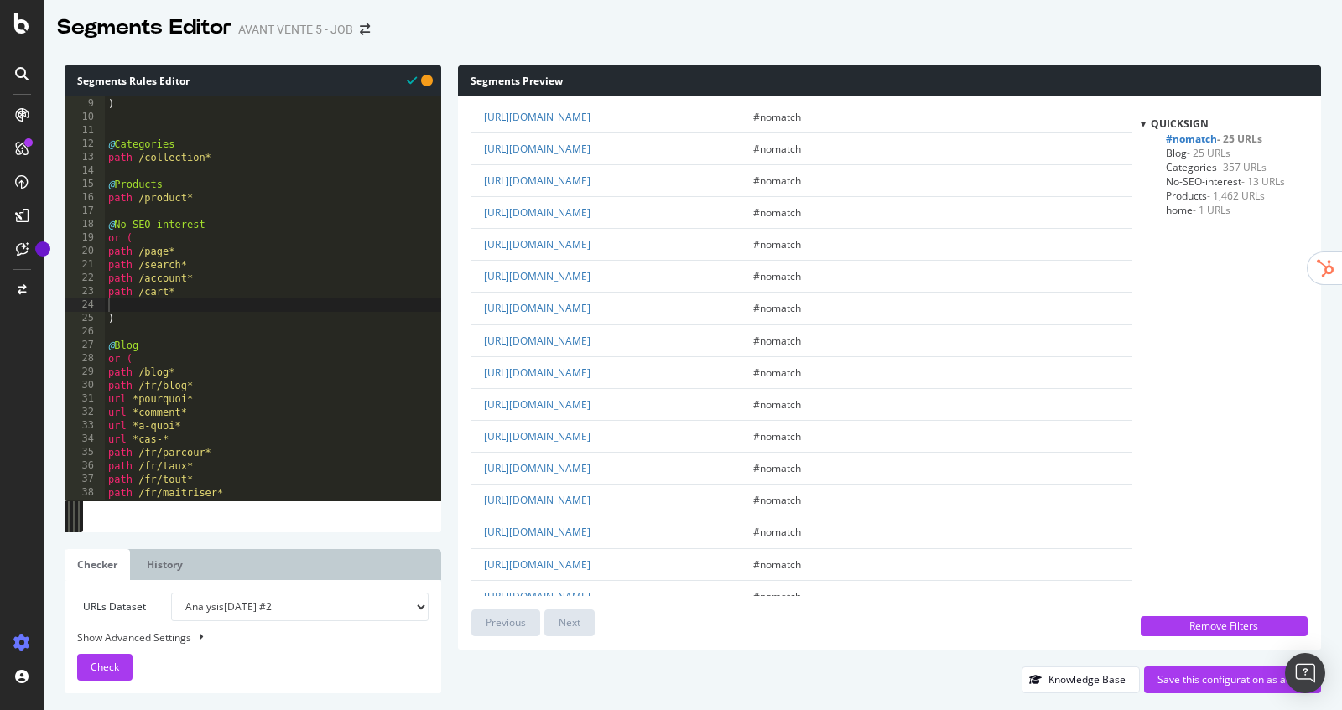
click at [215, 301] on div "path /en/ ) @ Categories path /collection* @ Products path /product* @ No-SEO-i…" at bounding box center [350, 300] width 490 height 432
type textarea "path /cart*"
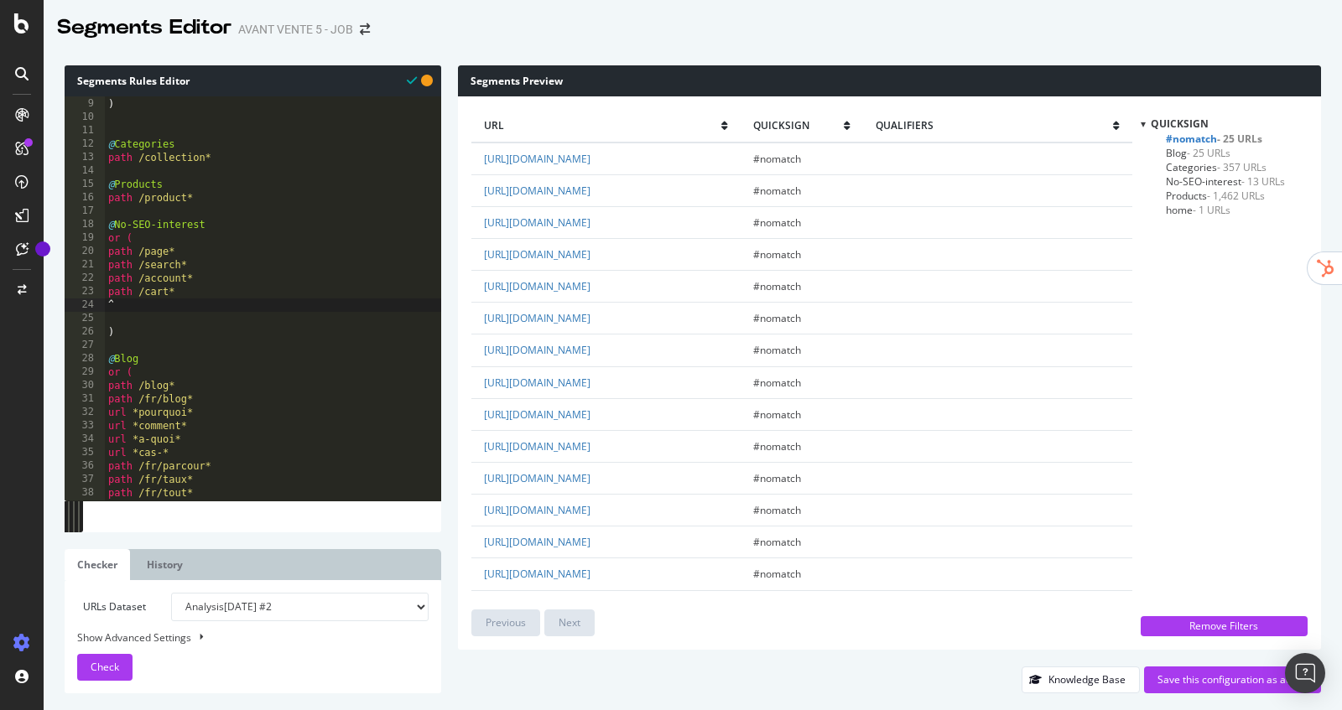
scroll to position [0, 0]
type textarea "â"
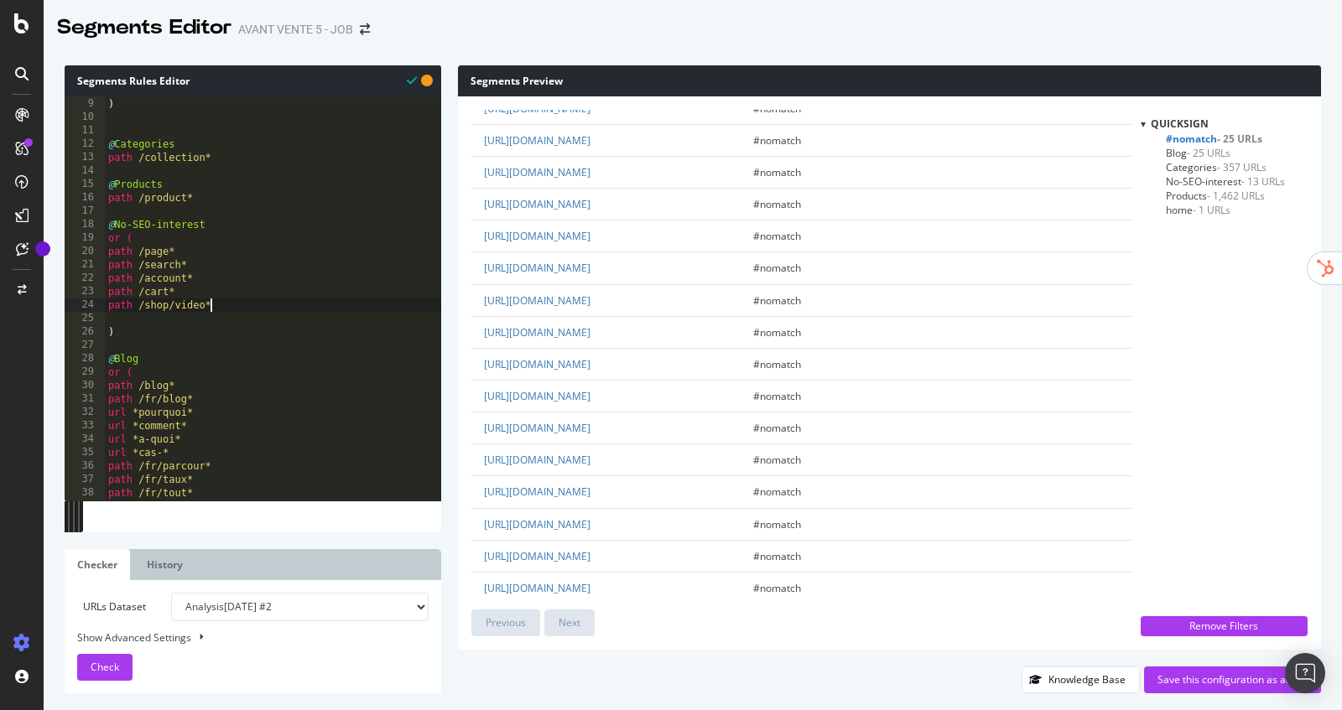
scroll to position [584, 0]
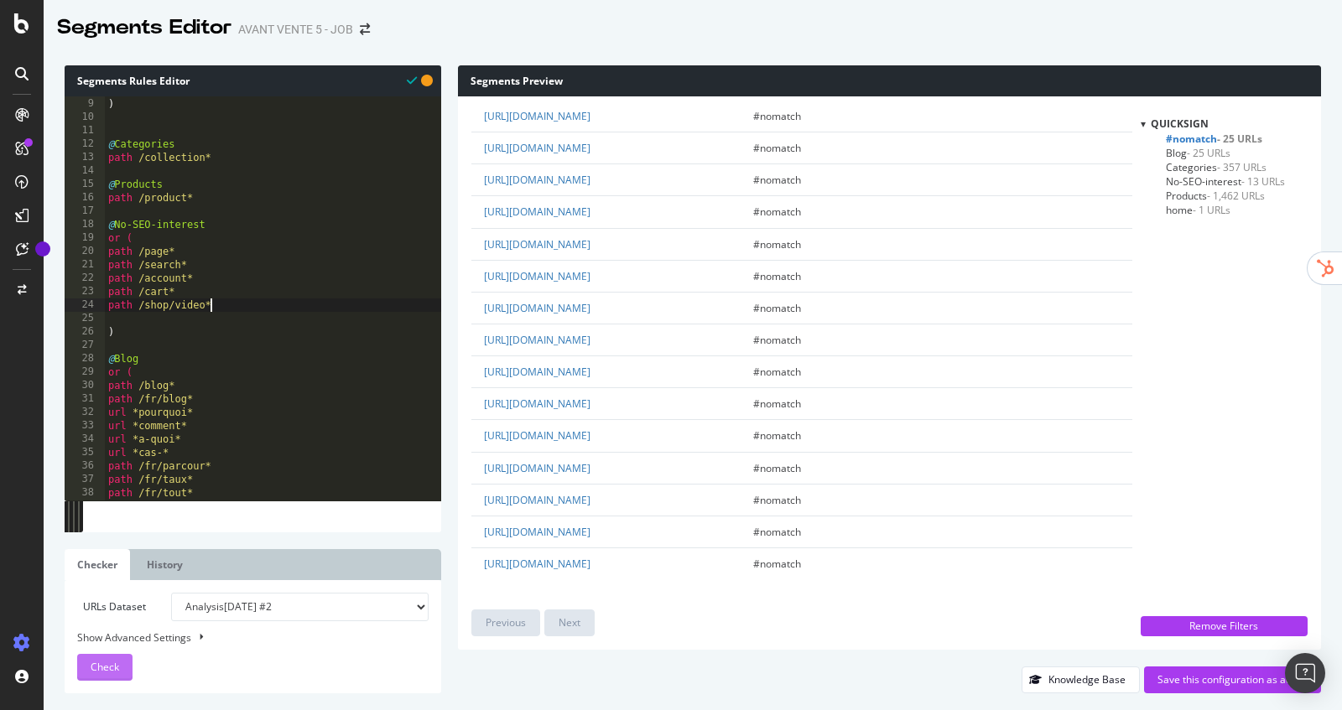
click at [114, 659] on div "Check" at bounding box center [105, 667] width 29 height 25
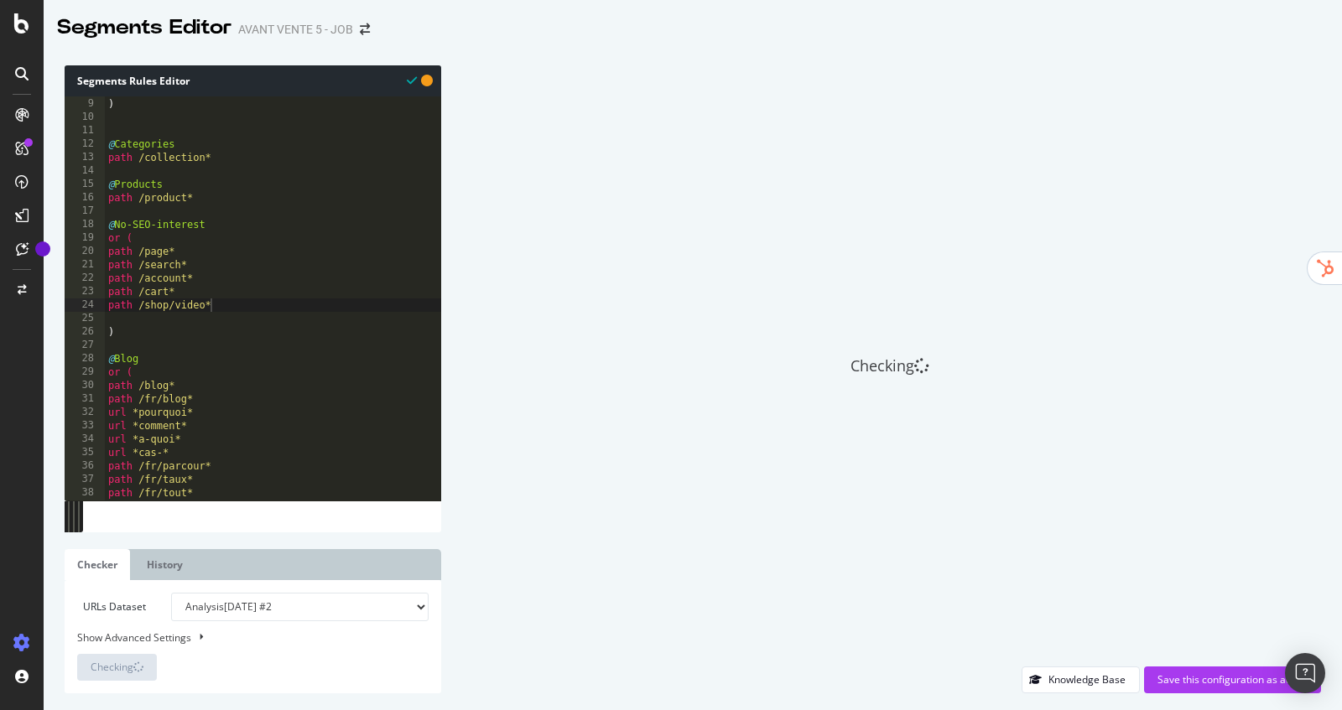
type textarea ")"
click at [117, 334] on div "path /en/ ) @ Categories path /collection* @ Products path /product* @ No-SEO-i…" at bounding box center [350, 300] width 490 height 432
click at [120, 315] on div "path /en/ ) @ Categories path /collection* @ Products path /product* @ No-SEO-i…" at bounding box center [350, 300] width 490 height 432
type textarea "path /shop/video*"
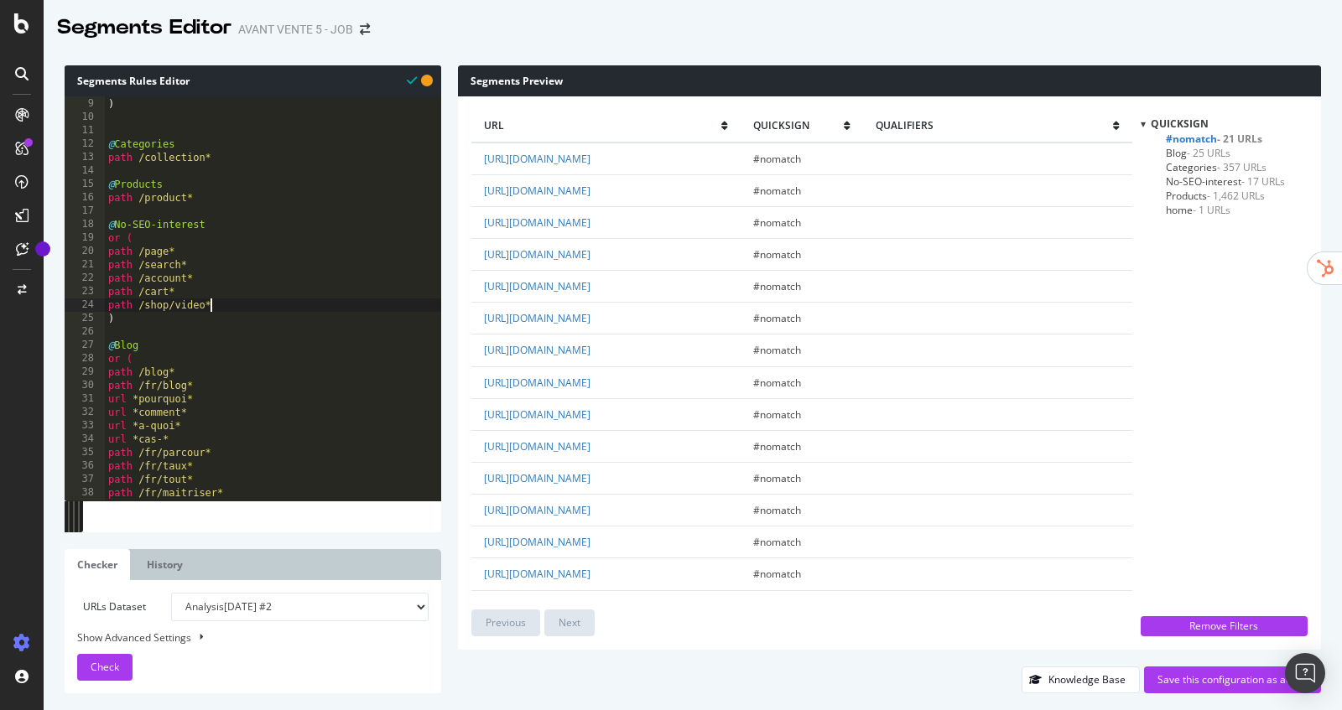
click at [230, 302] on div "path /en/ ) @ Categories path /collection* @ Products path /product* @ No-SEO-i…" at bounding box center [350, 300] width 490 height 432
type textarea "path /cdn*"
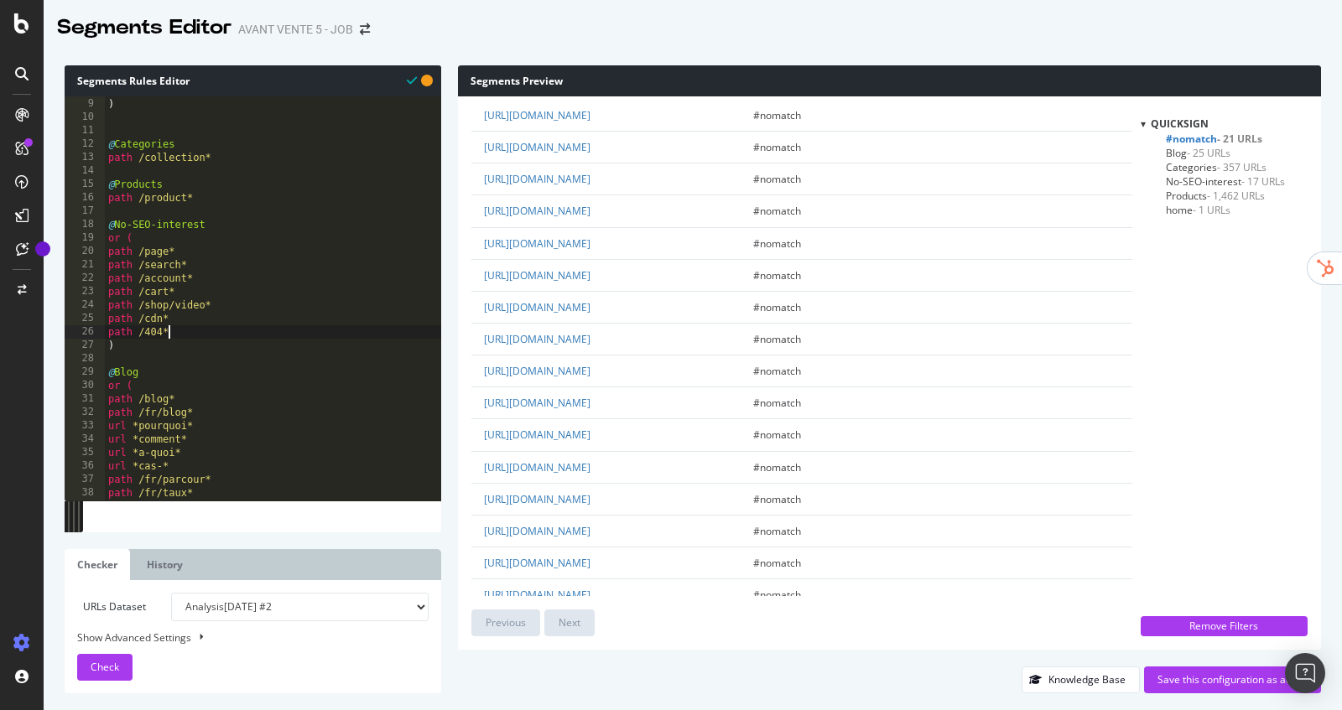
scroll to position [143, 0]
click at [104, 659] on div "Check" at bounding box center [105, 667] width 29 height 25
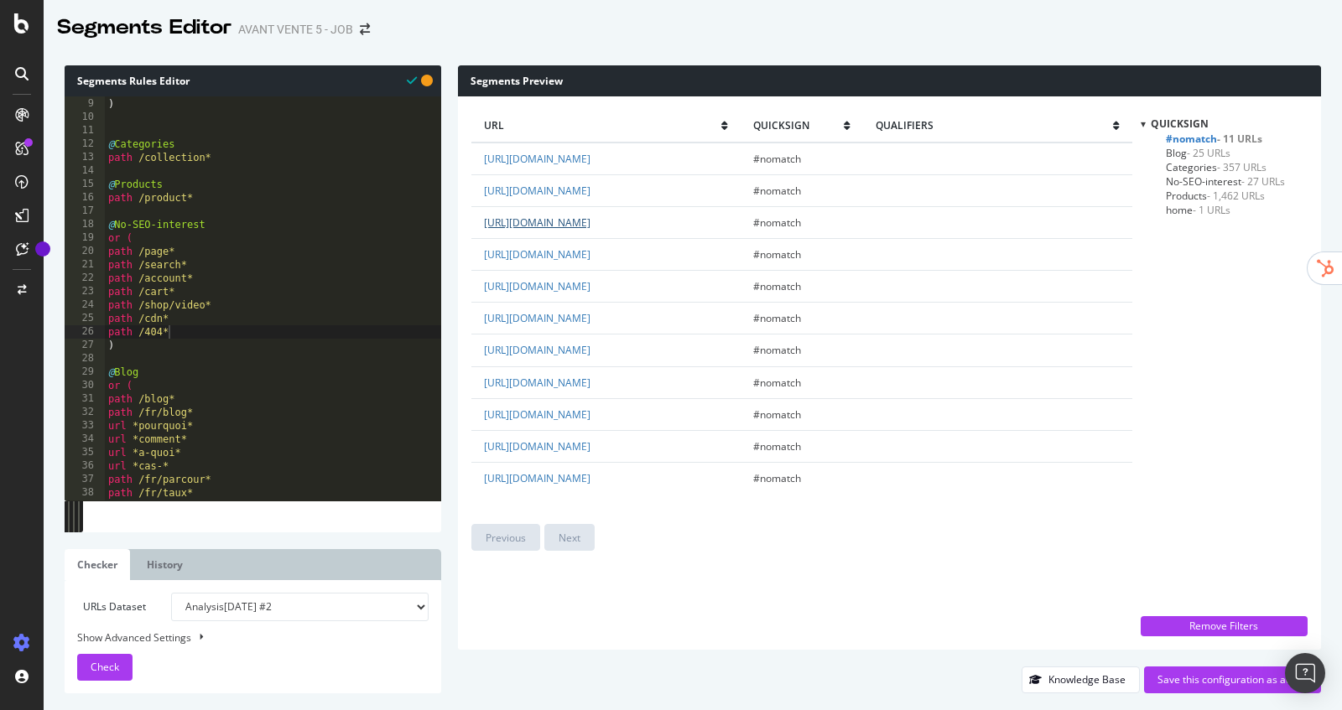
click at [591, 230] on link "[URL][DOMAIN_NAME]" at bounding box center [537, 223] width 107 height 14
type textarea "path /cdn*"
click at [196, 325] on div "path /en/ ) @ Categories path /collection* @ Products path /product* @ No-SEO-i…" at bounding box center [350, 300] width 490 height 432
type textarea "path /[GEOGRAPHIC_DATA]*"
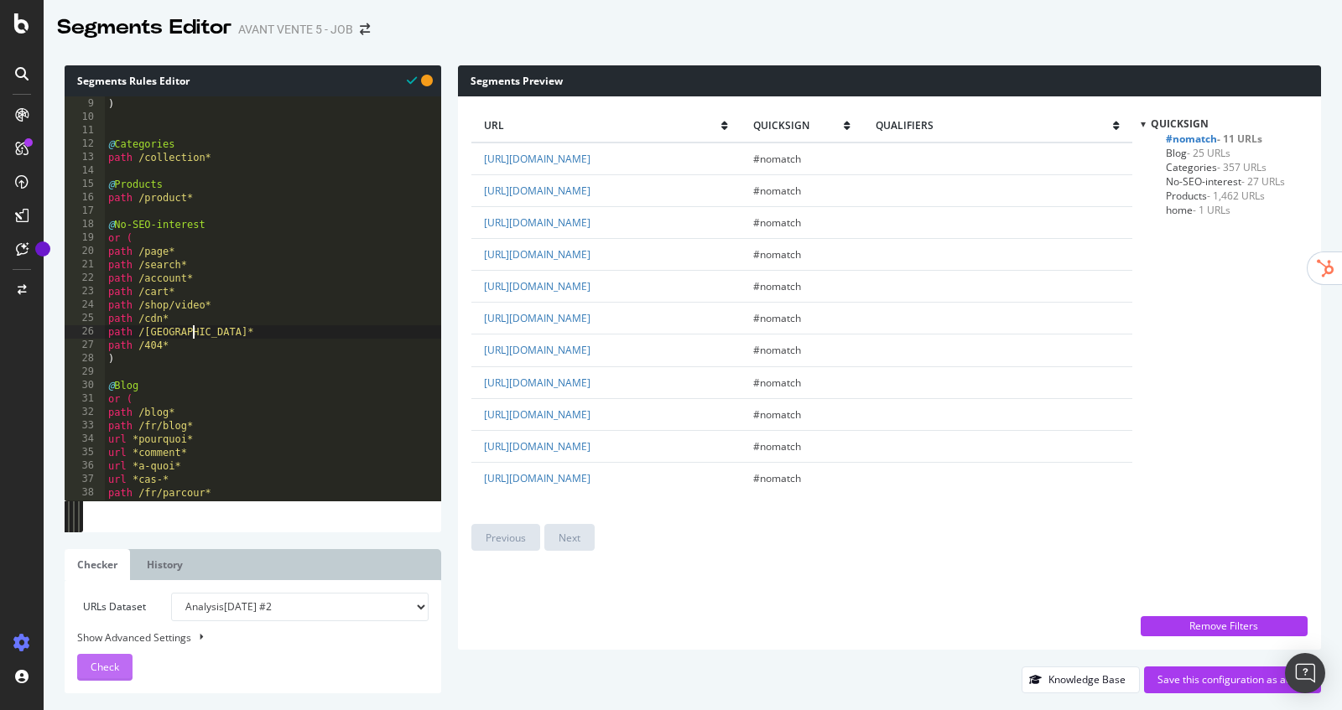
click at [91, 661] on span "Check" at bounding box center [105, 667] width 29 height 14
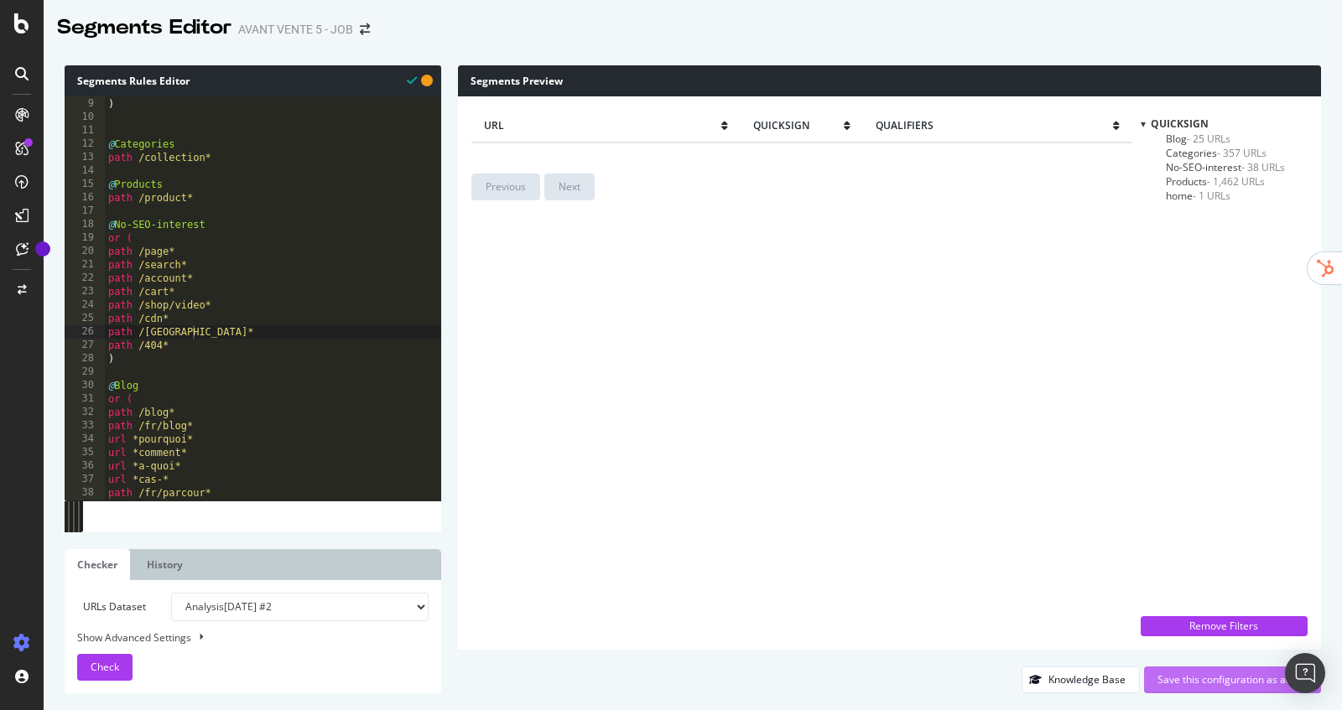
click at [1218, 690] on div "Save this configuration as active" at bounding box center [1233, 680] width 150 height 25
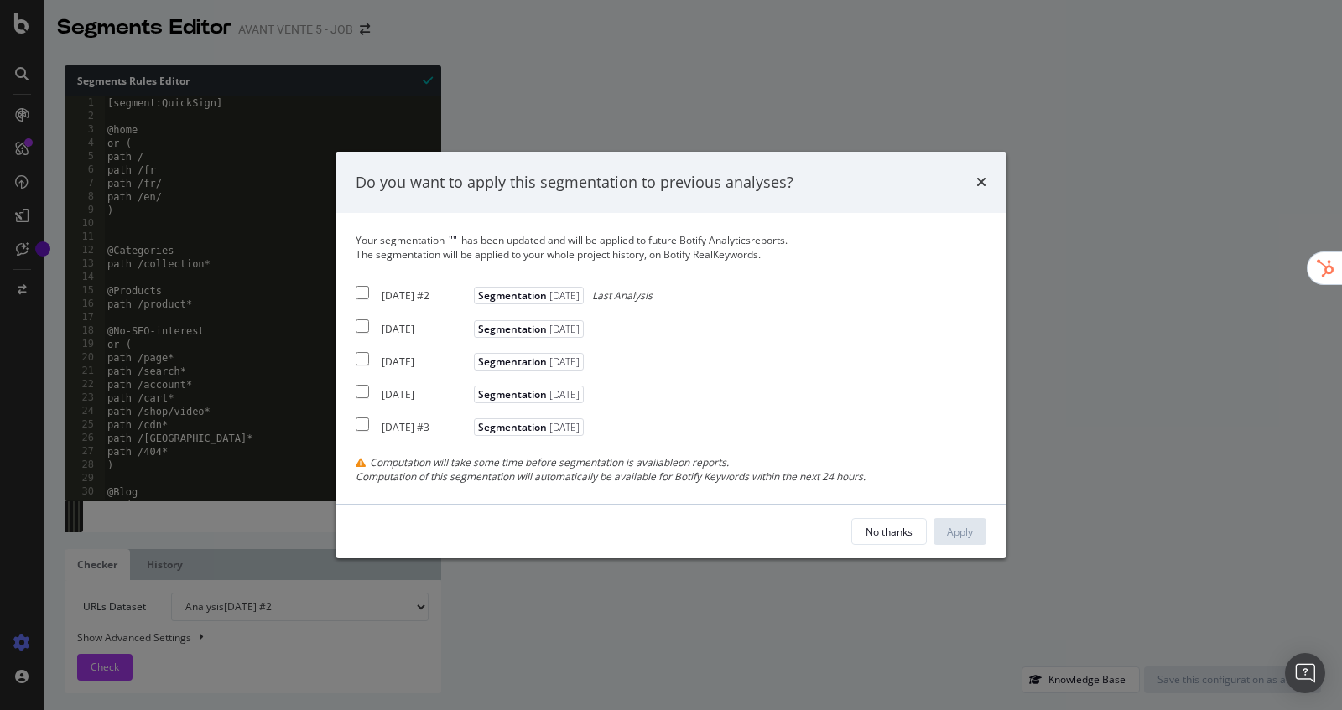
click at [370, 290] on div "[DATE] #2 Segmentation [DATE] Last Analysis" at bounding box center [504, 294] width 297 height 20
checkbox input "true"
click at [983, 527] on button "Apply" at bounding box center [960, 531] width 53 height 27
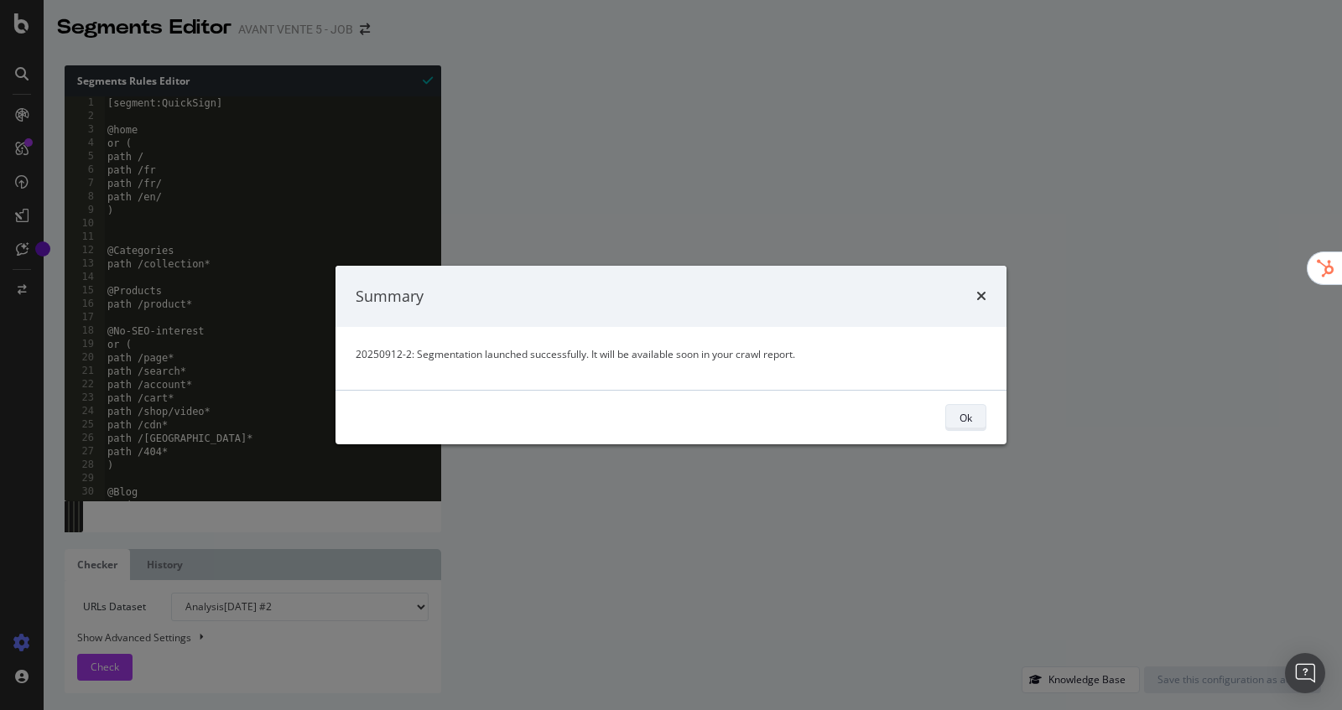
click at [952, 429] on button "Ok" at bounding box center [965, 417] width 41 height 27
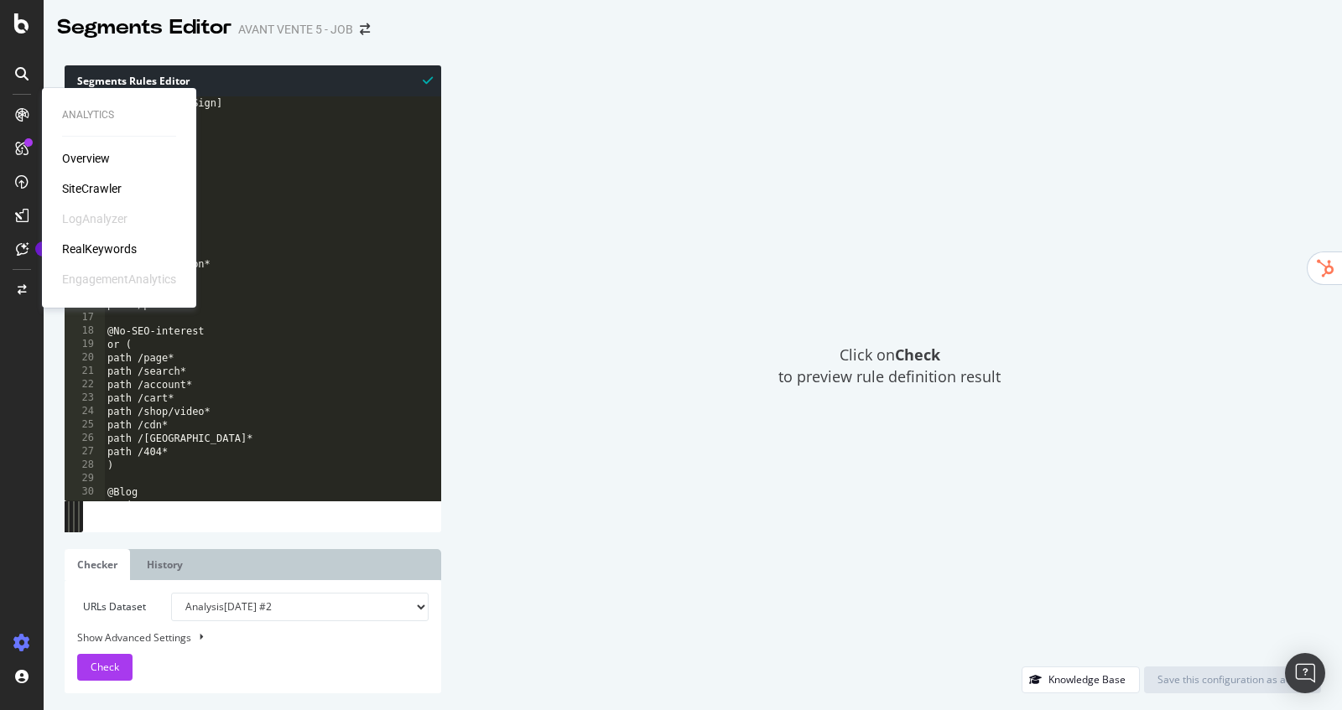
click at [97, 184] on div "SiteCrawler" at bounding box center [92, 188] width 60 height 17
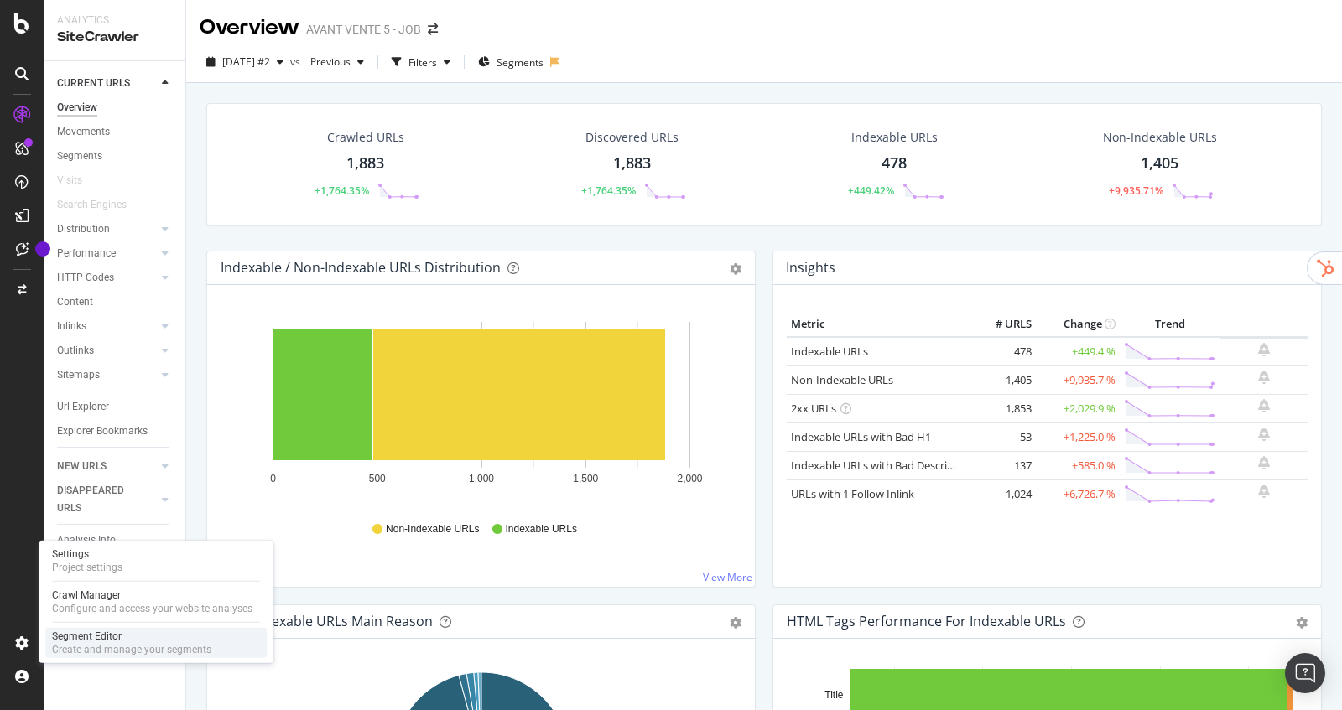
click at [96, 640] on div "Segment Editor" at bounding box center [131, 636] width 159 height 13
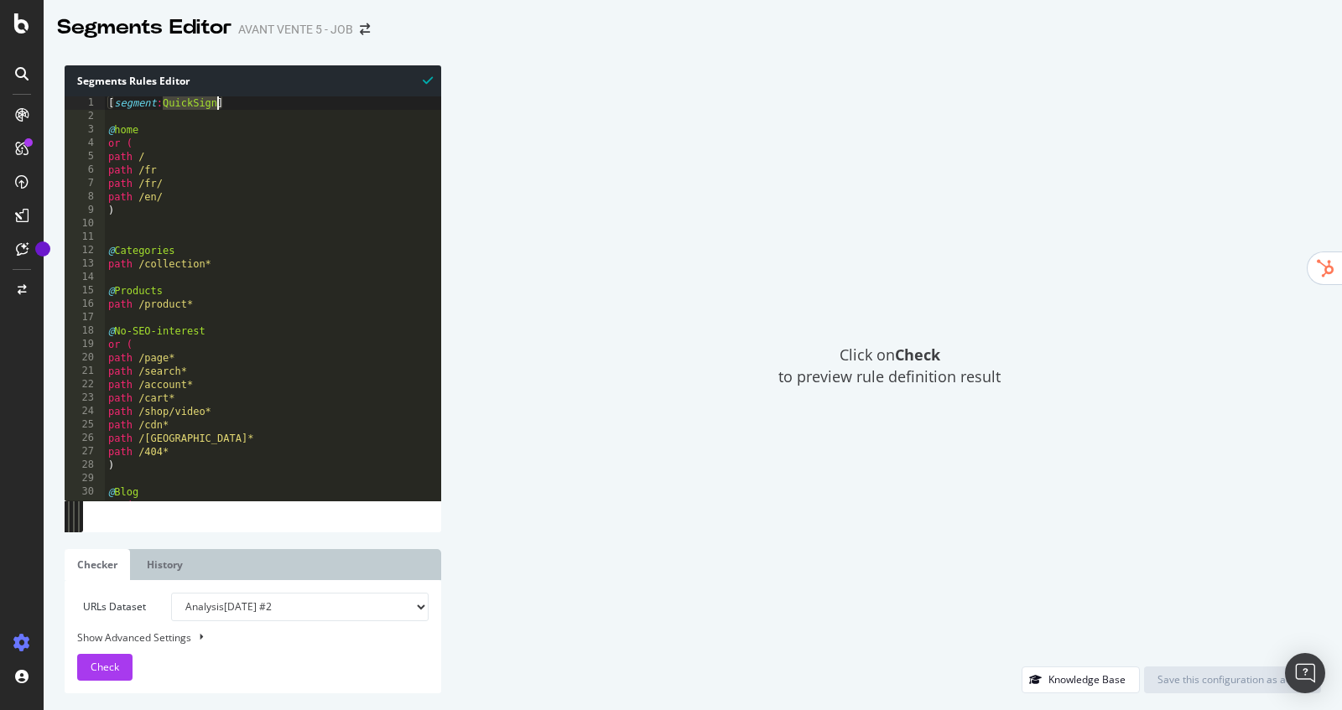
drag, startPoint x: 164, startPoint y: 105, endPoint x: 217, endPoint y: 107, distance: 52.9
click at [217, 107] on div "[ segment : QuickSign ] @ home or ( path / path /fr path /fr/ path /en/ ) @ Cat…" at bounding box center [350, 312] width 490 height 432
type textarea "[segment:[DOMAIN_NAME]]"
click at [1190, 685] on div "Save this configuration as active" at bounding box center [1233, 680] width 150 height 14
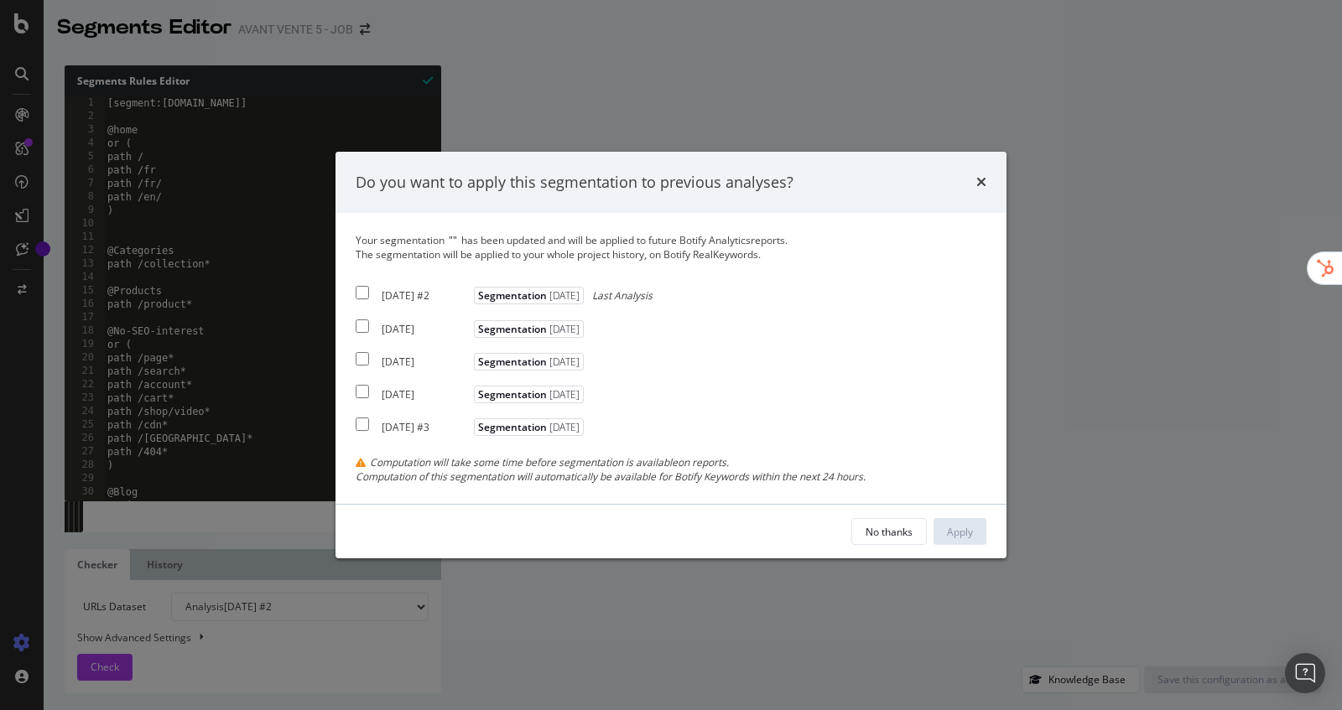
click at [410, 301] on div "[DATE] #2" at bounding box center [426, 296] width 88 height 14
checkbox input "true"
click at [960, 537] on div "Apply" at bounding box center [960, 532] width 26 height 14
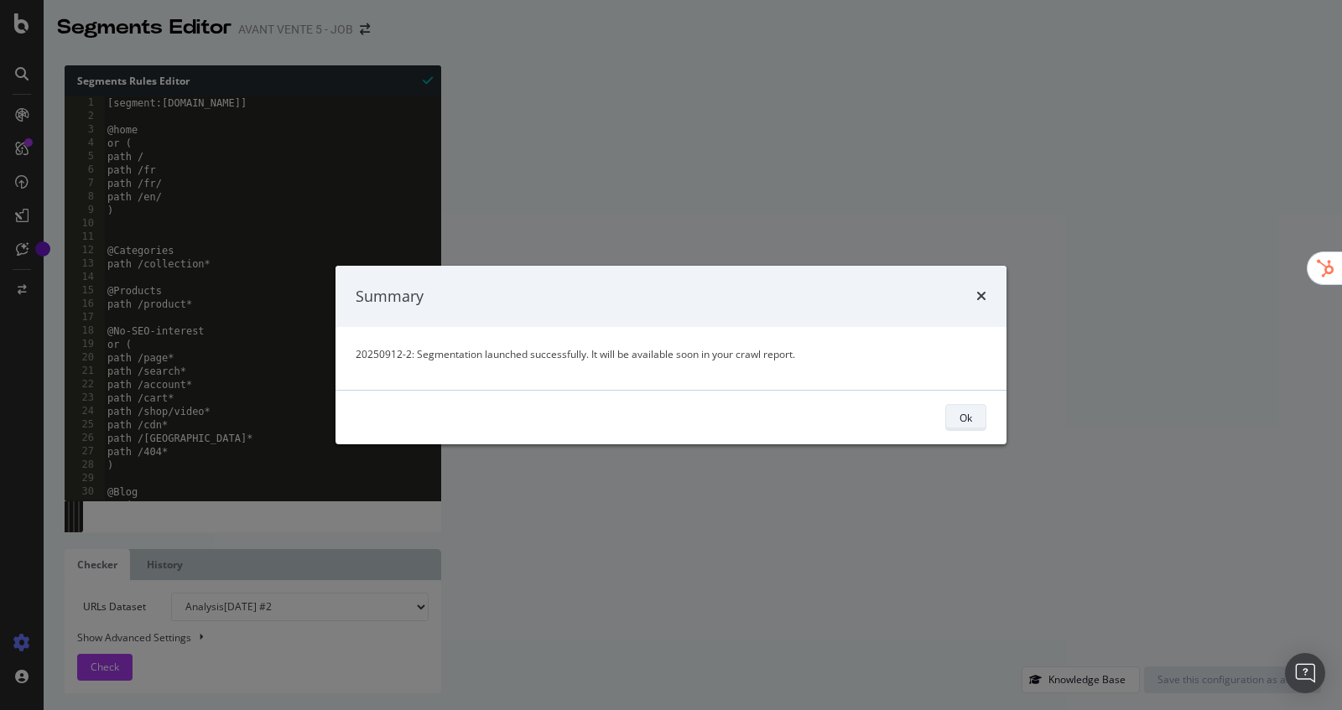
click at [981, 429] on button "Ok" at bounding box center [965, 417] width 41 height 27
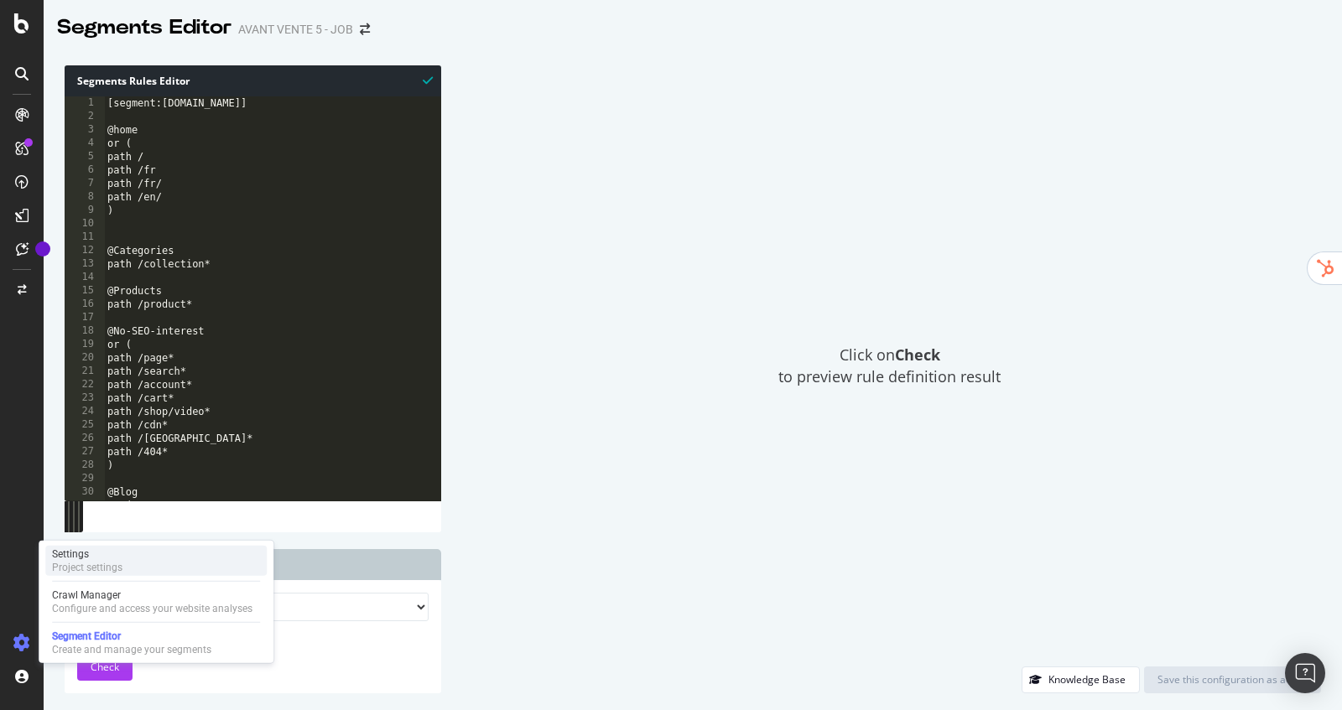
click at [137, 570] on div "Settings Project settings" at bounding box center [155, 561] width 221 height 30
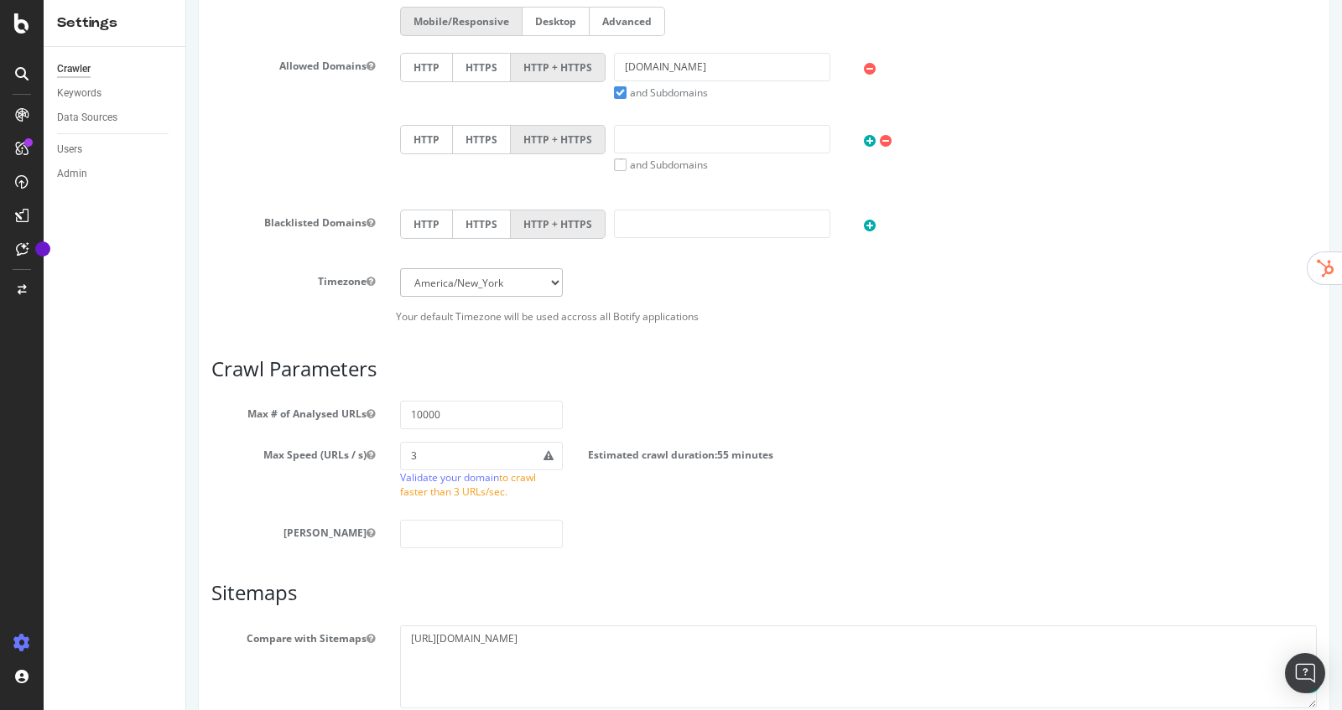
scroll to position [737, 0]
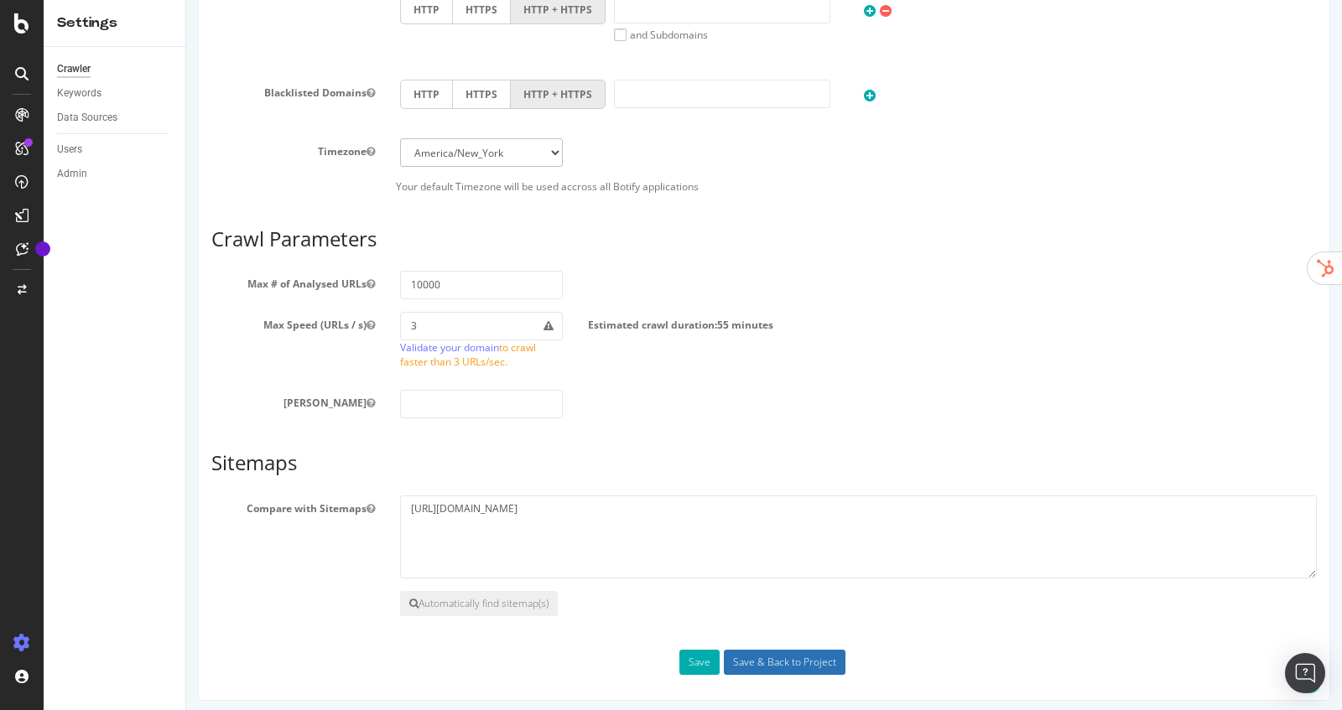
click at [782, 658] on input "Save & Back to Project" at bounding box center [785, 662] width 122 height 25
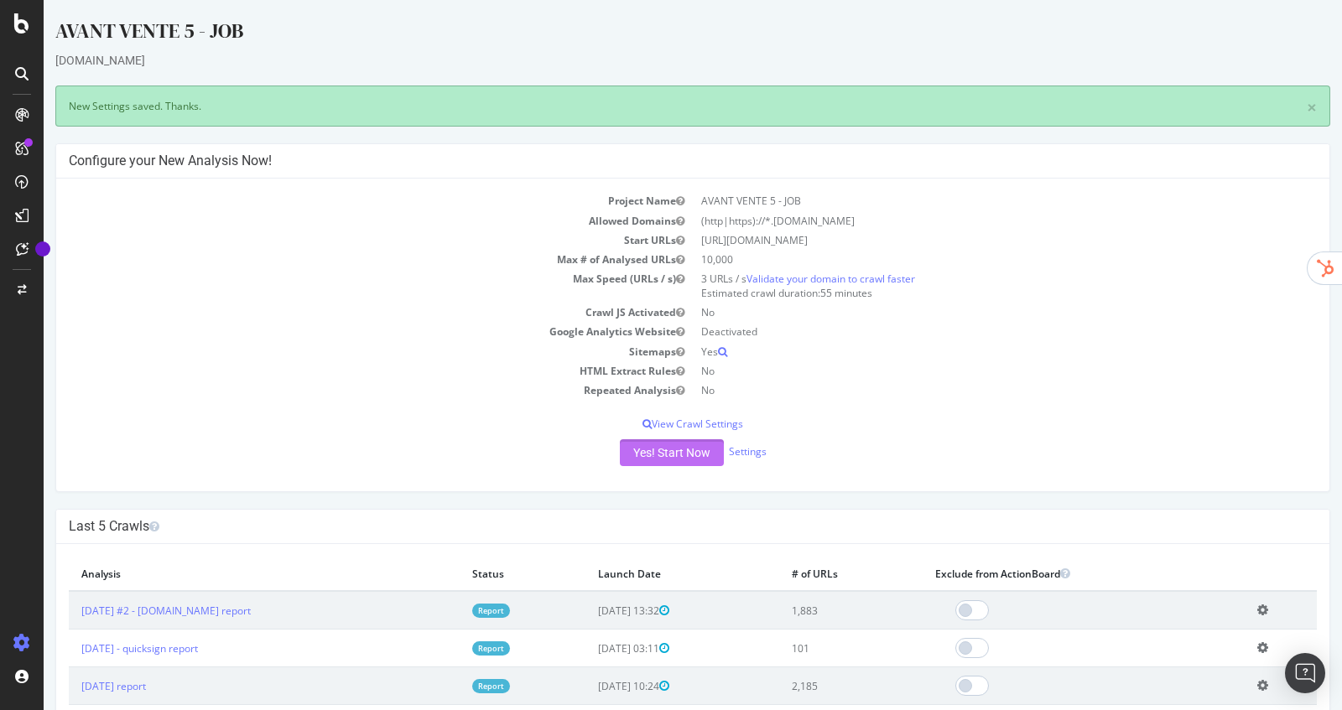
click at [646, 450] on button "Yes! Start Now" at bounding box center [672, 453] width 104 height 27
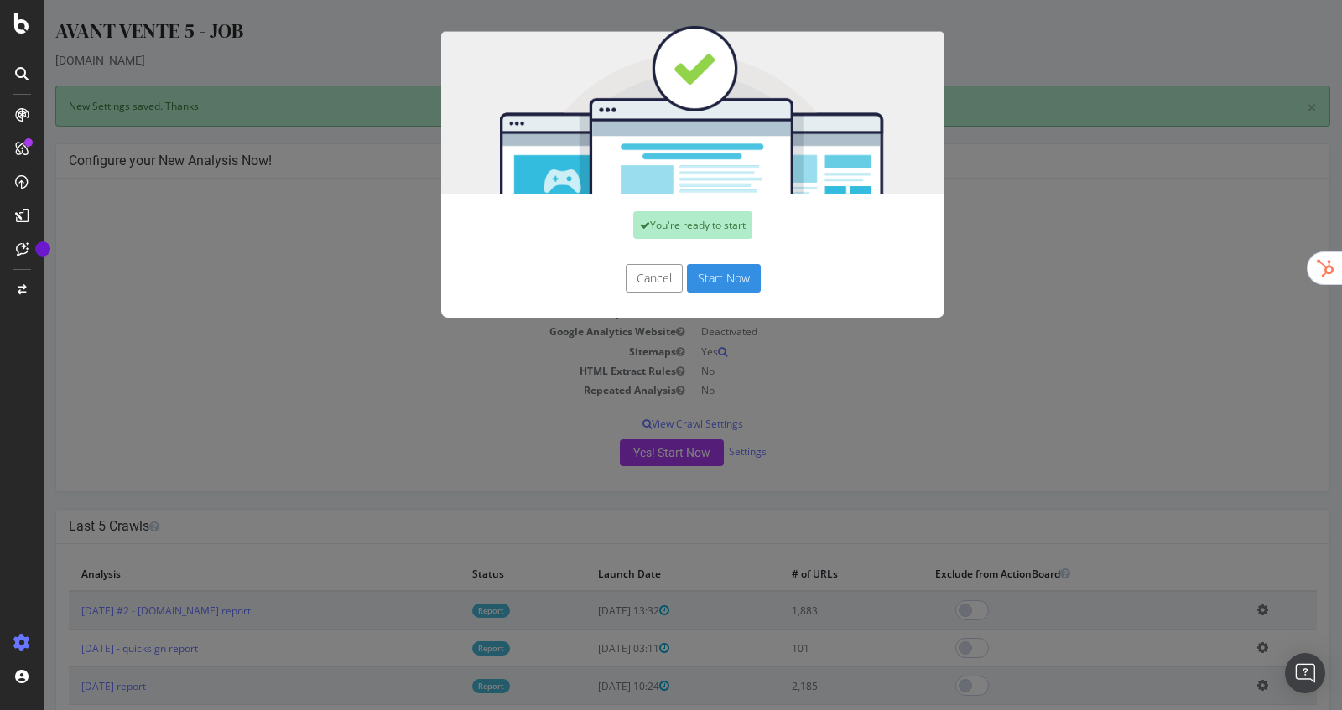
click at [710, 281] on button "Start Now" at bounding box center [724, 278] width 74 height 29
